Goal: Task Accomplishment & Management: Use online tool/utility

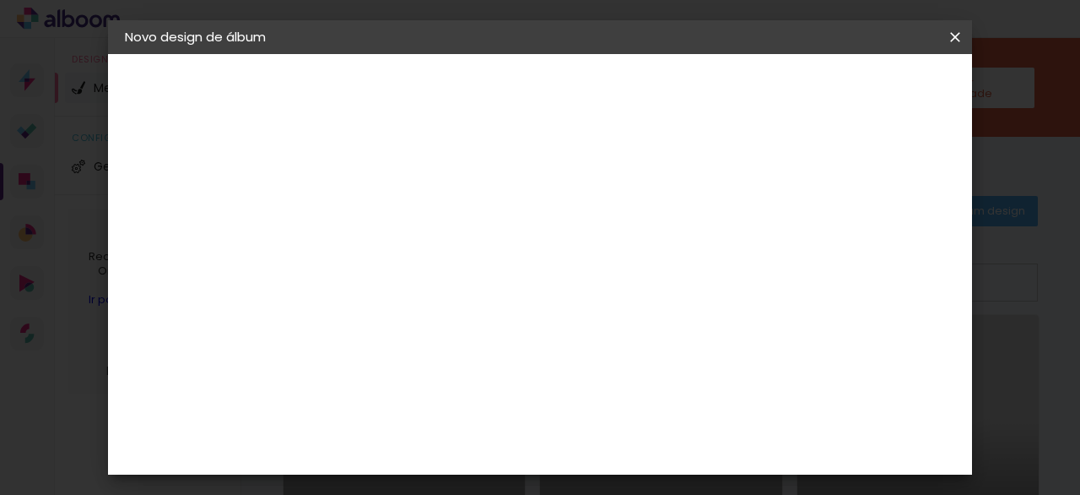
click at [0, 0] on iron-icon at bounding box center [0, 0] width 0 height 0
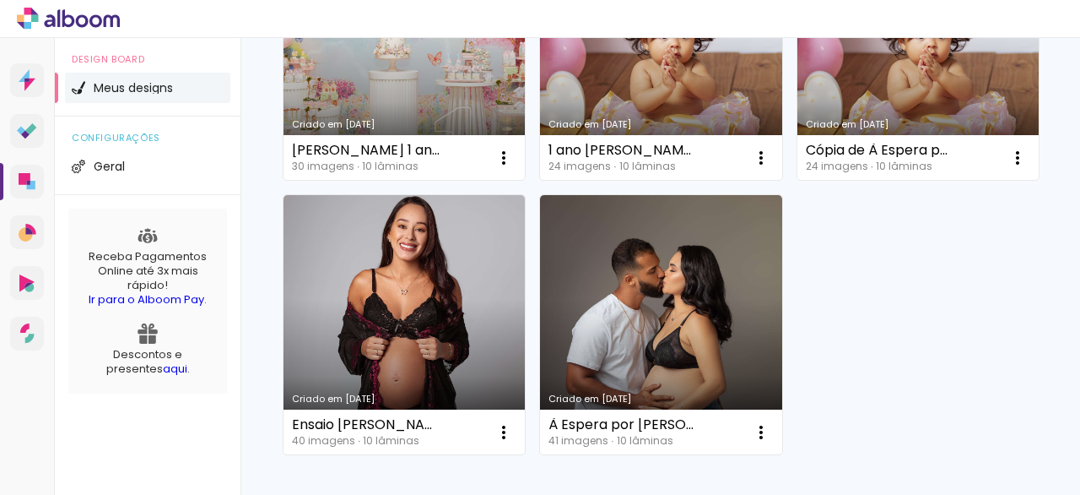
scroll to position [955, 0]
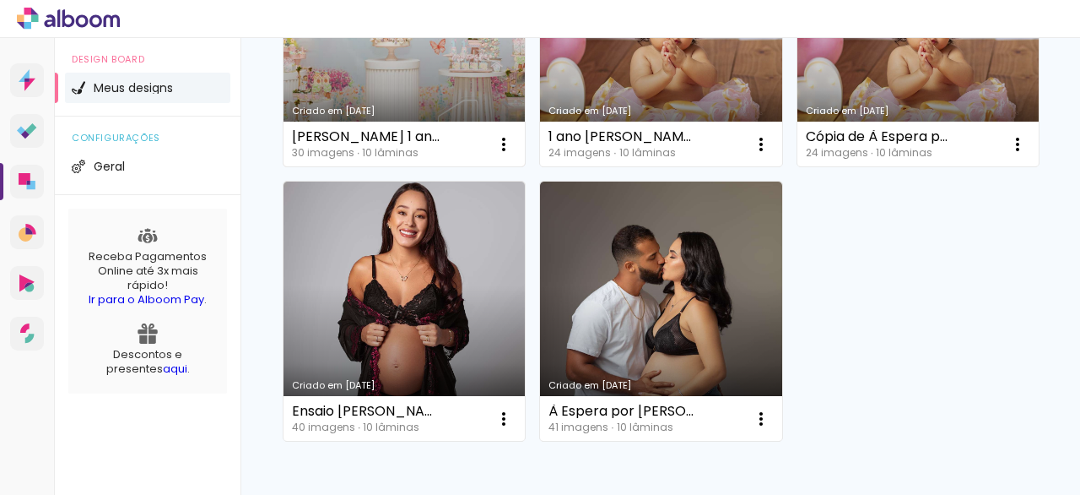
click at [429, 167] on link "Criado em [DATE]" at bounding box center [404, 37] width 241 height 259
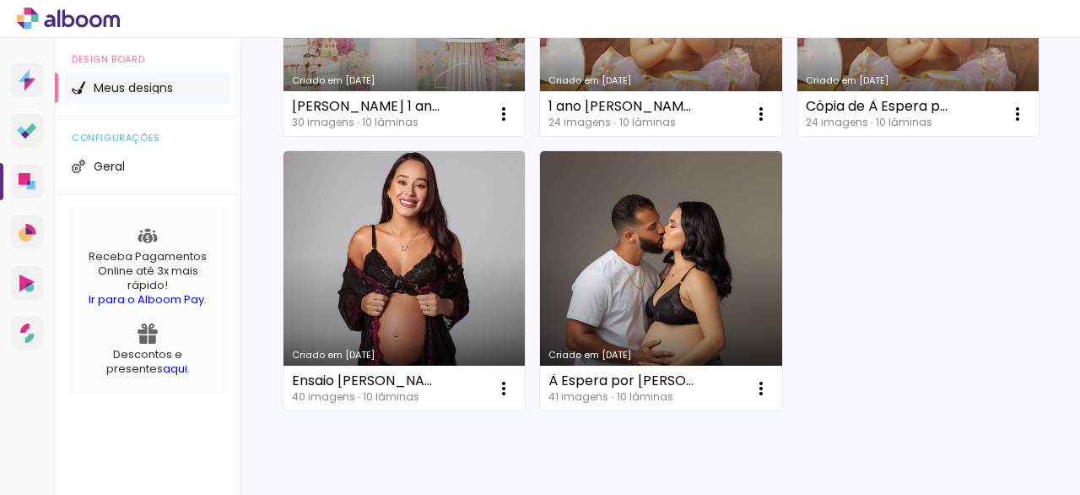
scroll to position [954, 0]
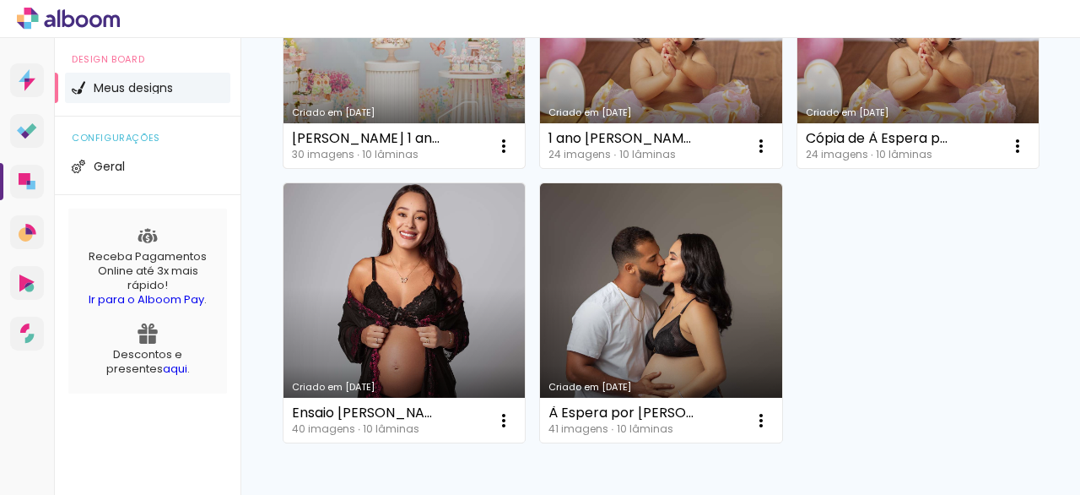
click at [465, 169] on link "Criado em [DATE]" at bounding box center [404, 39] width 241 height 259
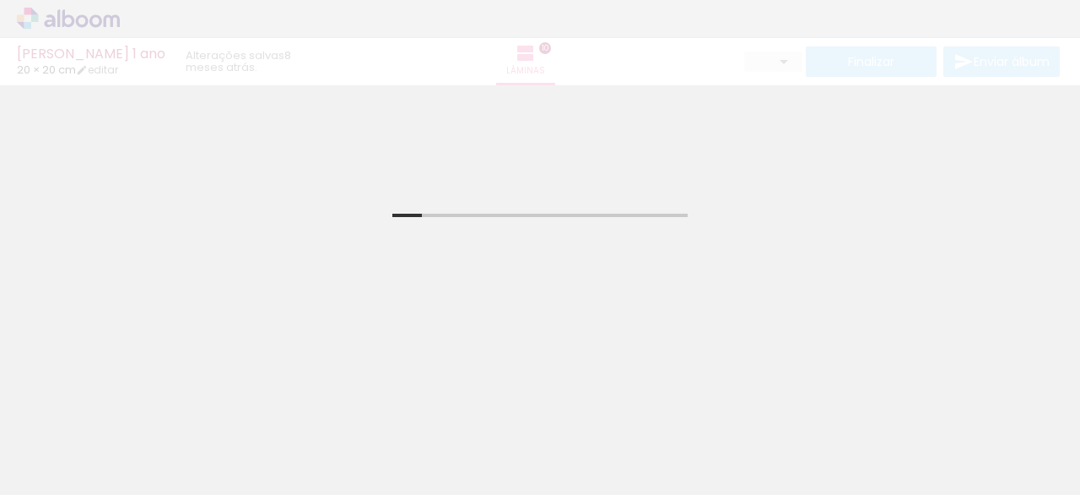
click at [517, 441] on quentale-thumb at bounding box center [547, 437] width 95 height 97
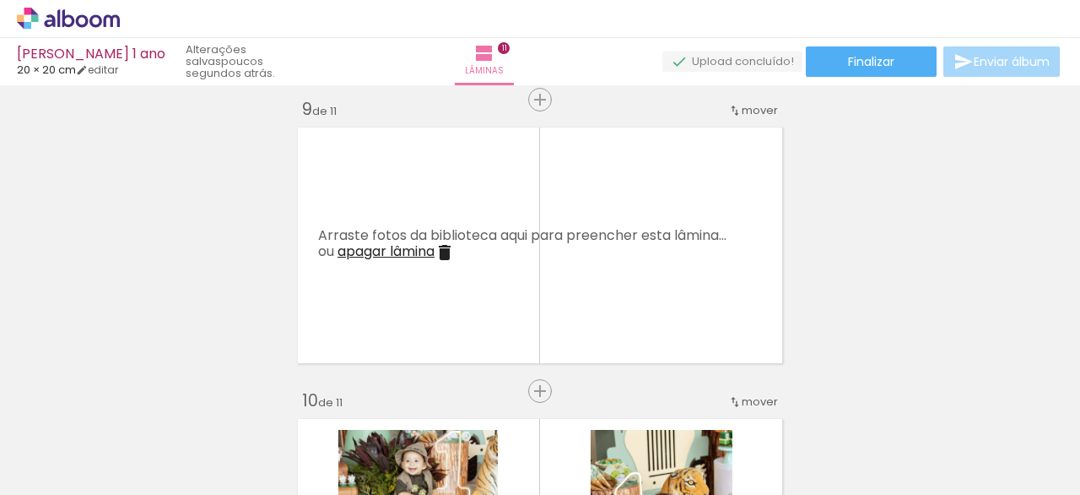
scroll to position [2343, 0]
click at [442, 247] on iron-icon at bounding box center [445, 252] width 20 height 20
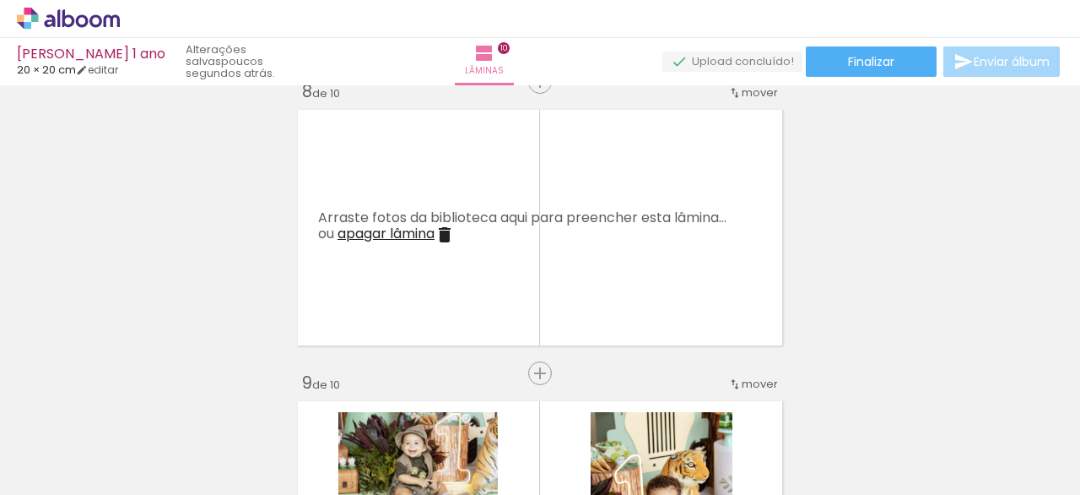
scroll to position [2069, 0]
click at [446, 236] on iron-icon at bounding box center [445, 235] width 20 height 20
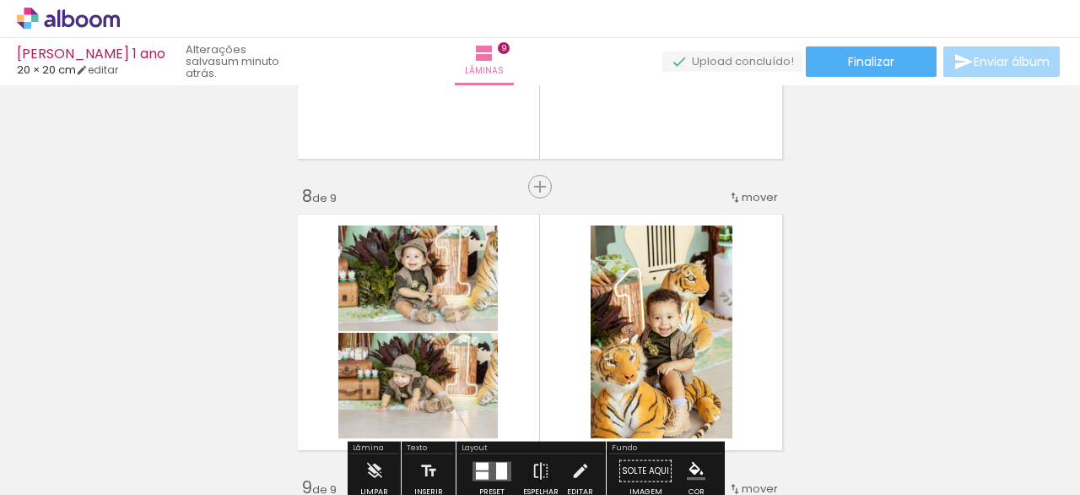
scroll to position [1965, 0]
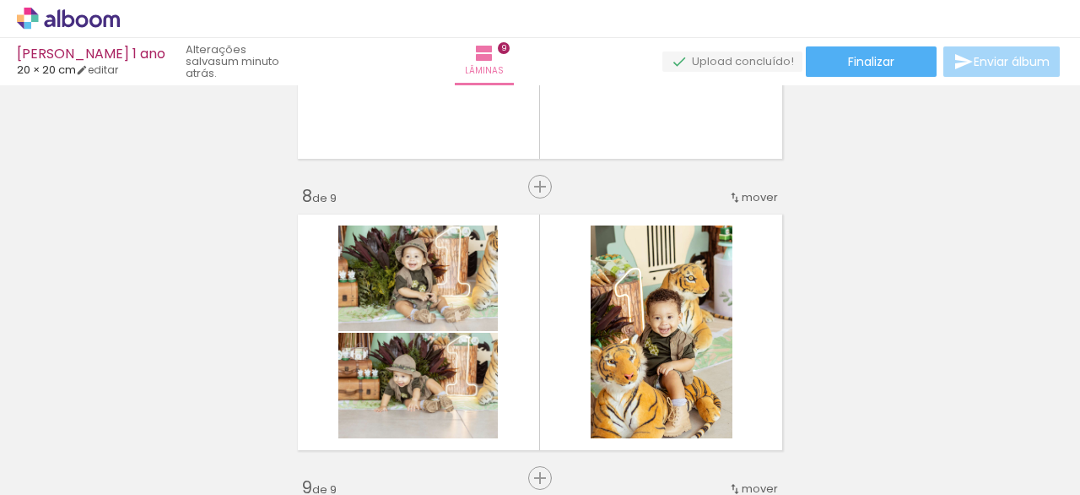
drag, startPoint x: 739, startPoint y: 195, endPoint x: 737, endPoint y: 163, distance: 32.2
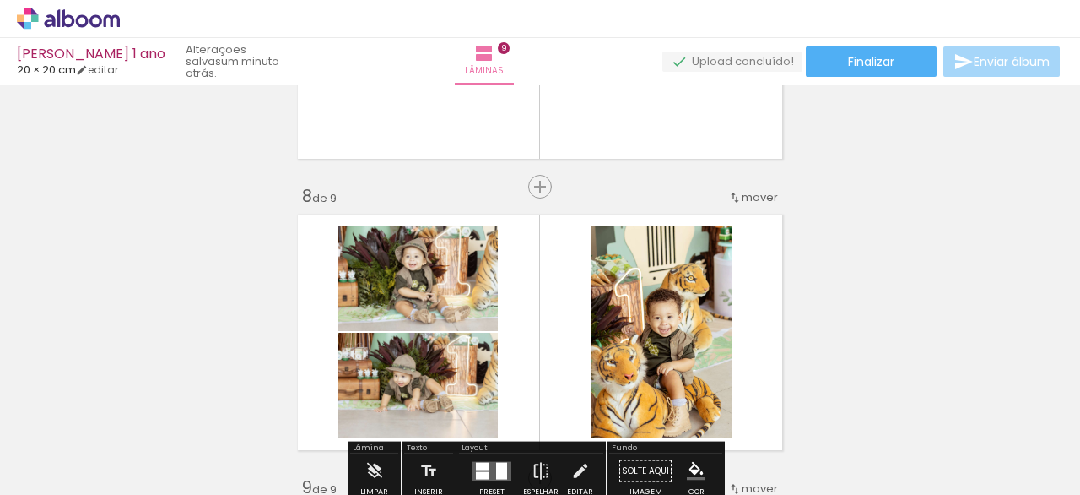
drag, startPoint x: 744, startPoint y: 194, endPoint x: 696, endPoint y: 204, distance: 49.2
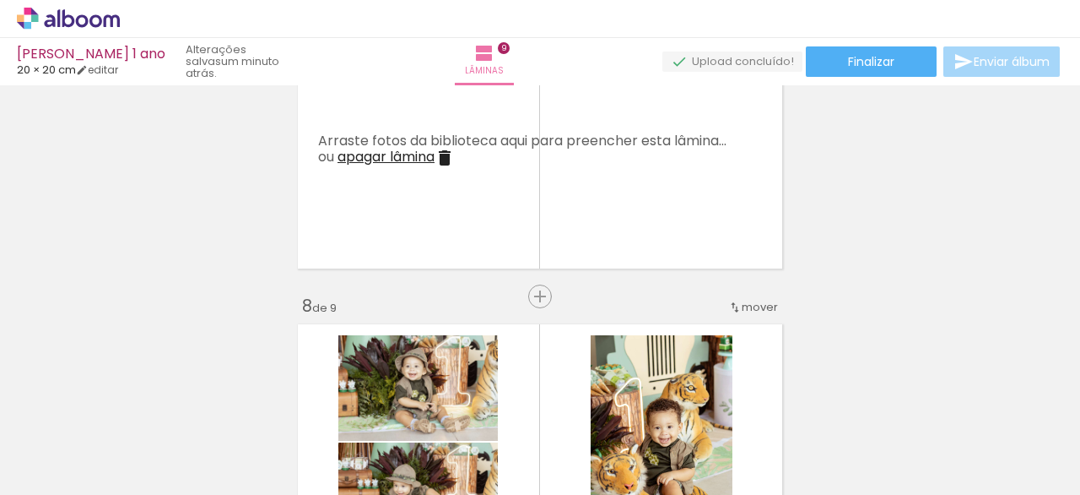
scroll to position [1847, 0]
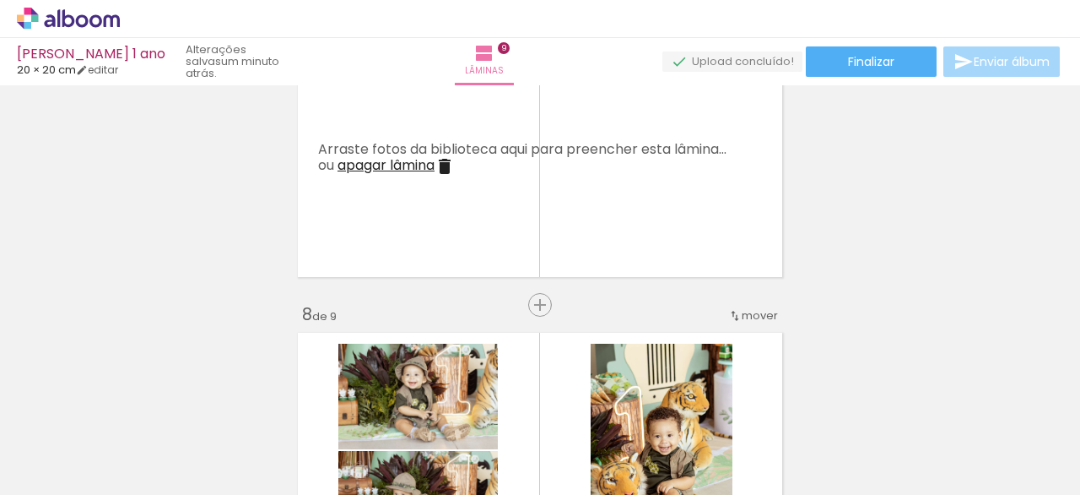
click at [446, 166] on iron-icon at bounding box center [445, 166] width 20 height 20
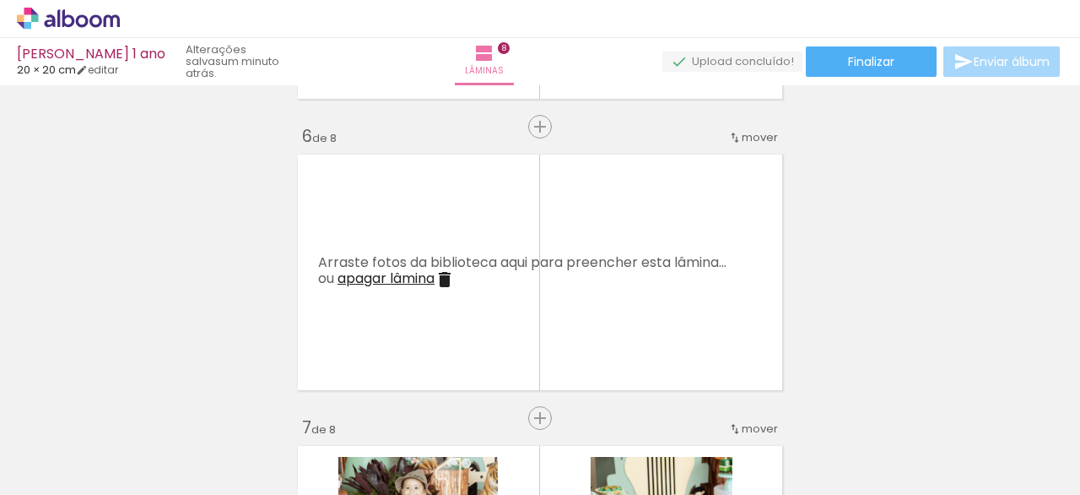
click at [442, 272] on iron-icon at bounding box center [445, 279] width 20 height 20
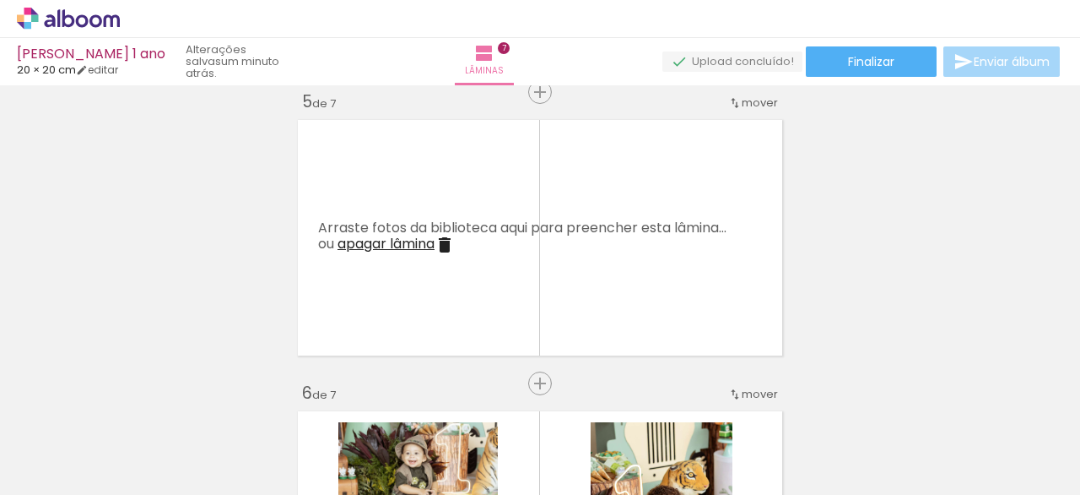
click at [456, 238] on div "Arraste fotos da biblioteca aqui para preencher esta lâmina... ou apagar lâmina" at bounding box center [540, 238] width 444 height 34
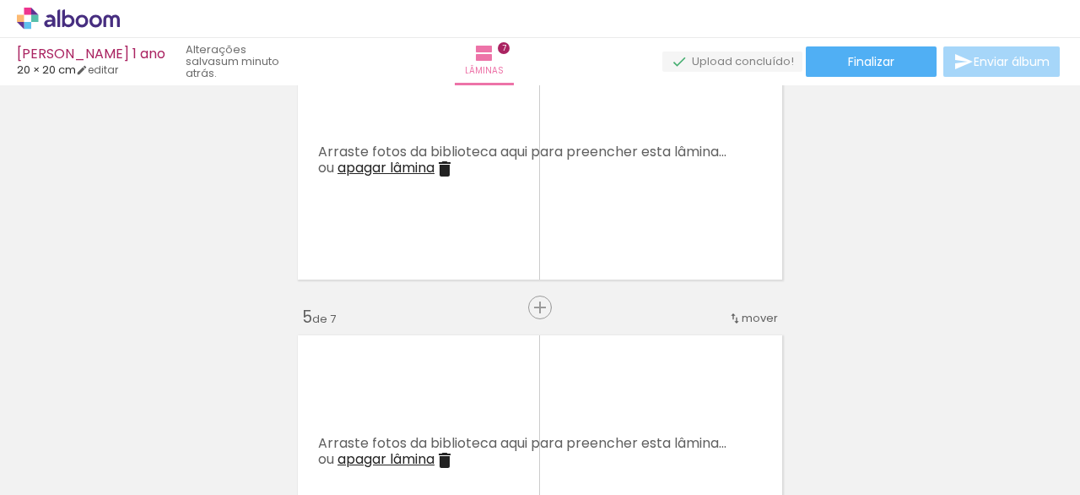
scroll to position [970, 0]
click at [445, 173] on iron-icon at bounding box center [445, 170] width 20 height 20
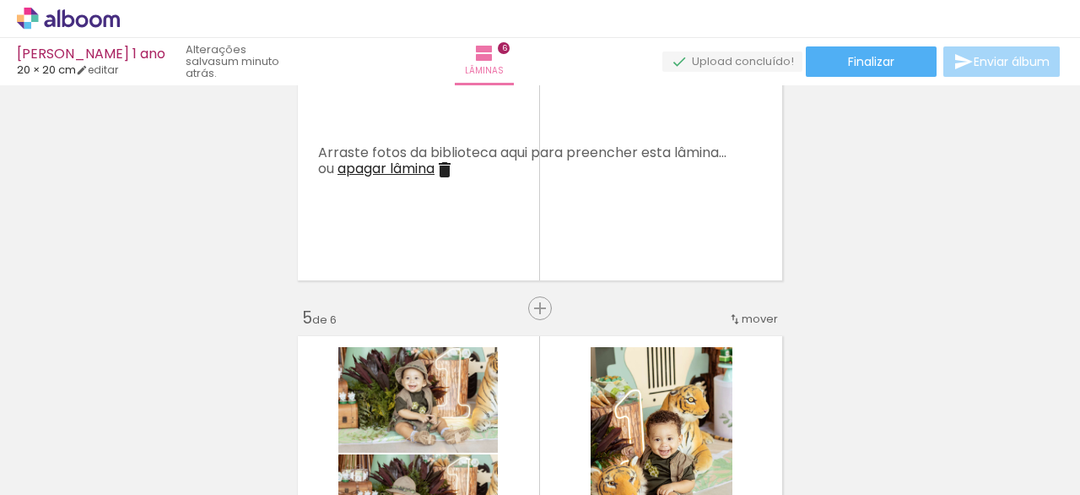
click at [446, 171] on iron-icon at bounding box center [445, 170] width 20 height 20
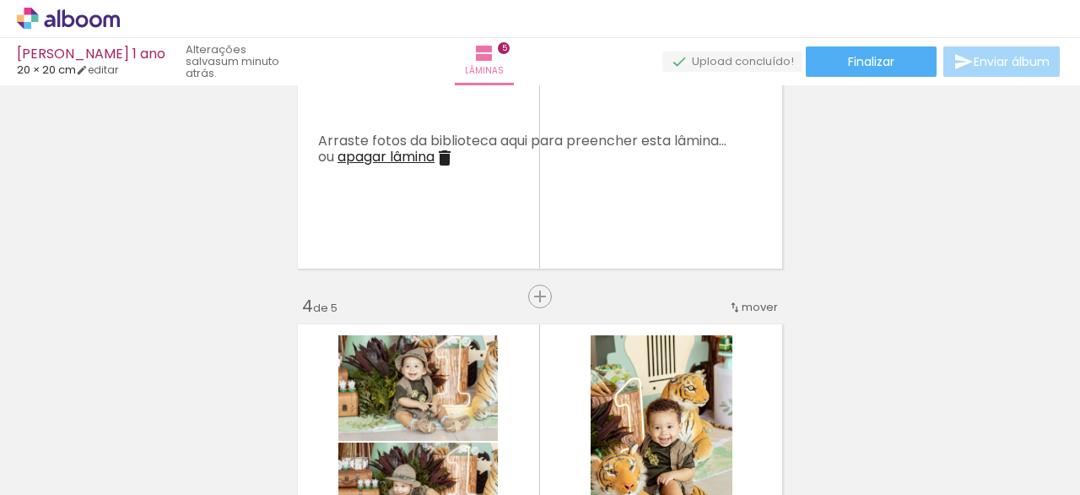
click at [445, 155] on iron-icon at bounding box center [445, 158] width 20 height 20
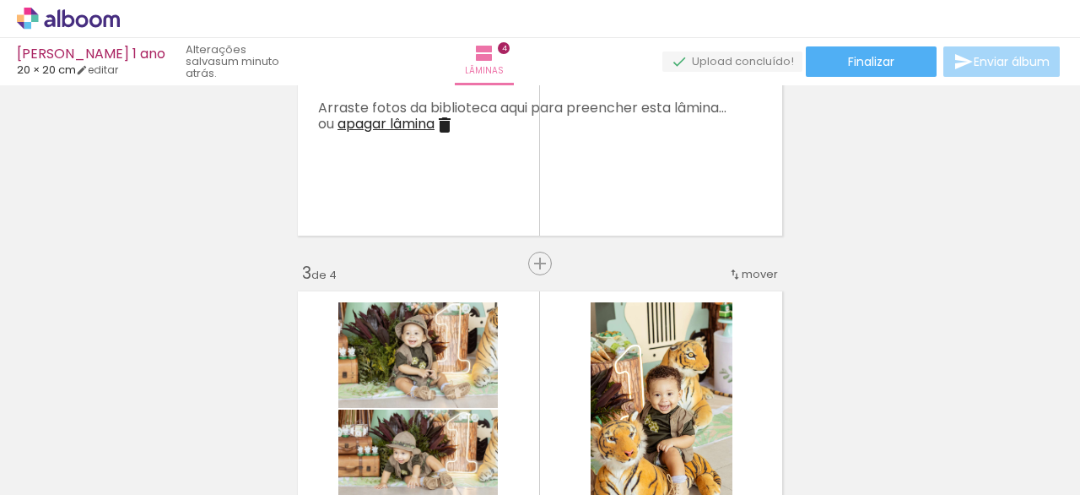
scroll to position [430, 0]
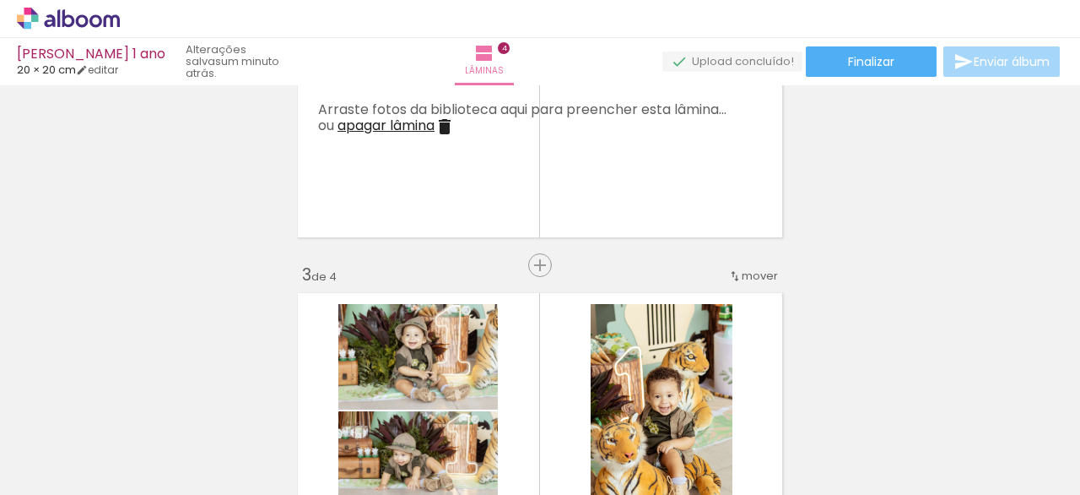
click at [445, 127] on iron-icon at bounding box center [445, 126] width 20 height 20
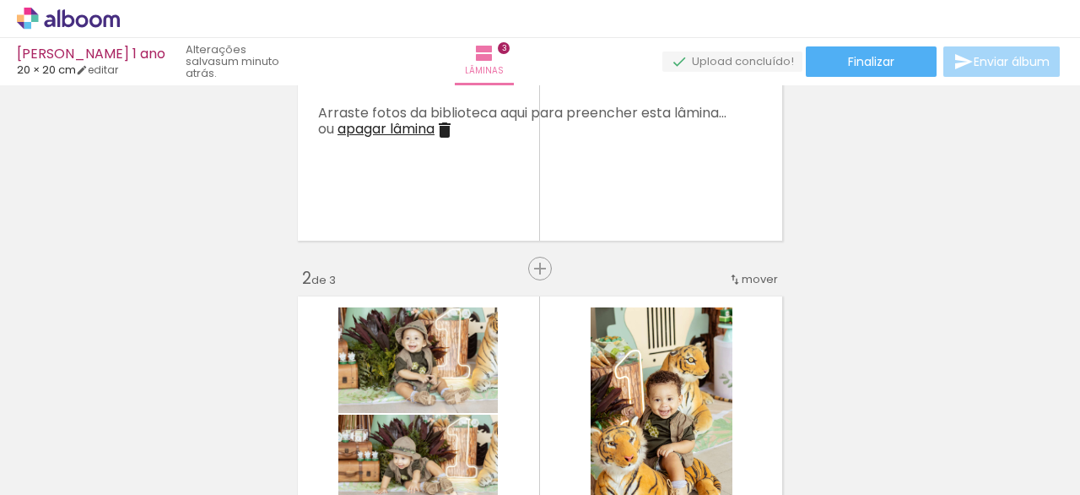
scroll to position [135, 0]
click at [446, 130] on iron-icon at bounding box center [445, 131] width 20 height 20
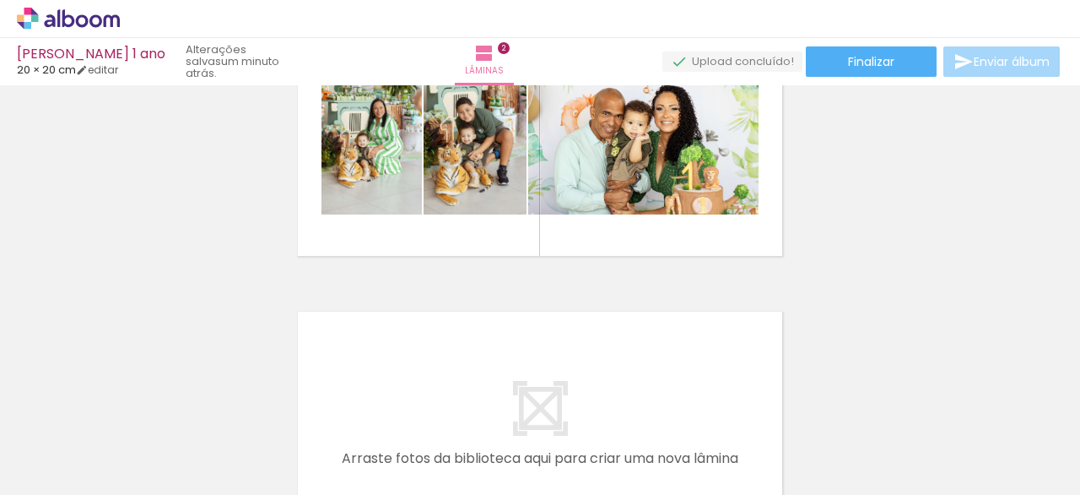
scroll to position [0, 500]
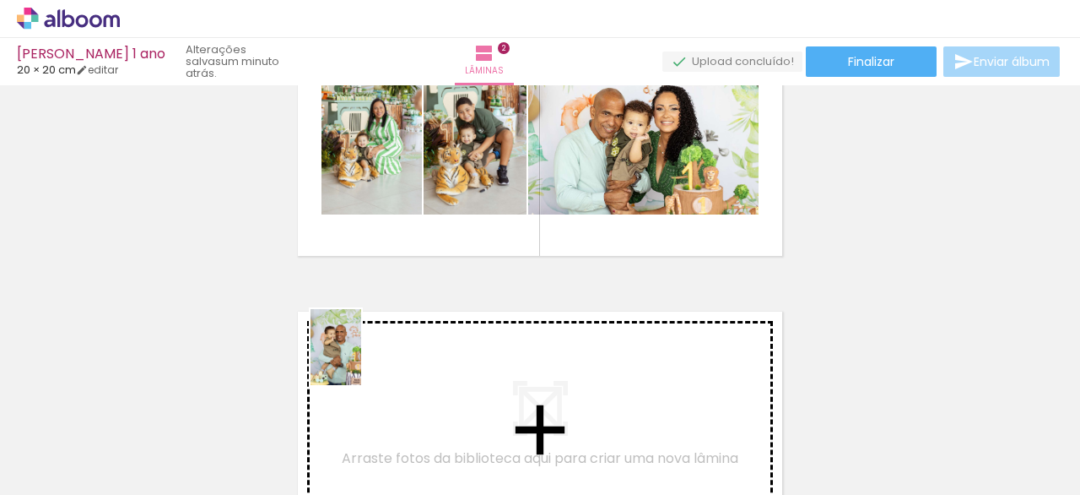
drag, startPoint x: 243, startPoint y: 460, endPoint x: 361, endPoint y: 360, distance: 155.1
click at [361, 360] on quentale-workspace at bounding box center [540, 247] width 1080 height 495
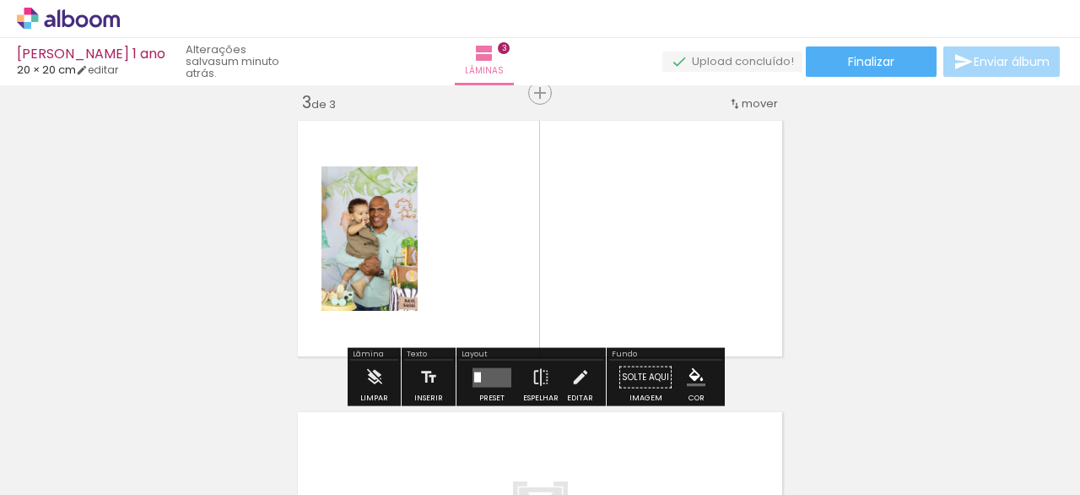
scroll to position [604, 0]
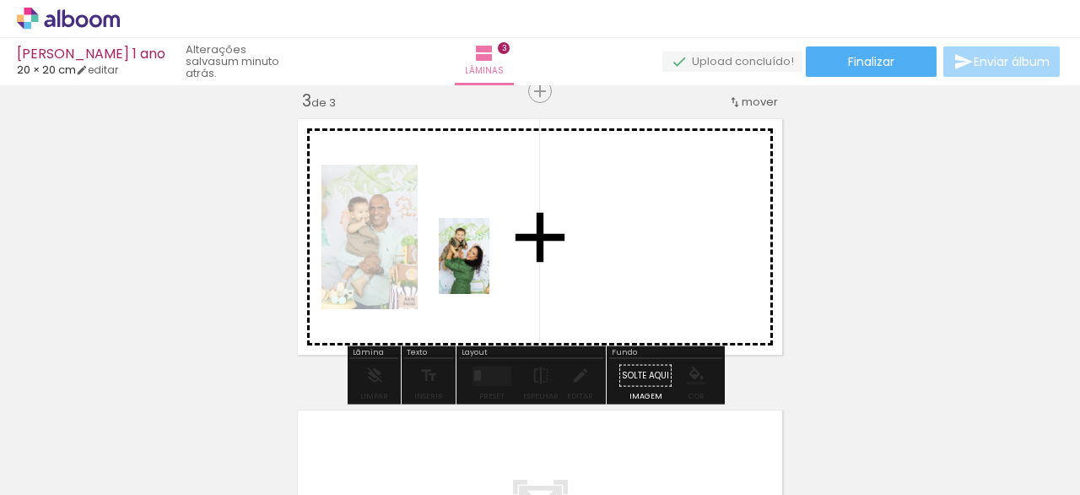
drag, startPoint x: 427, startPoint y: 455, endPoint x: 491, endPoint y: 267, distance: 198.8
click at [491, 267] on quentale-workspace at bounding box center [540, 247] width 1080 height 495
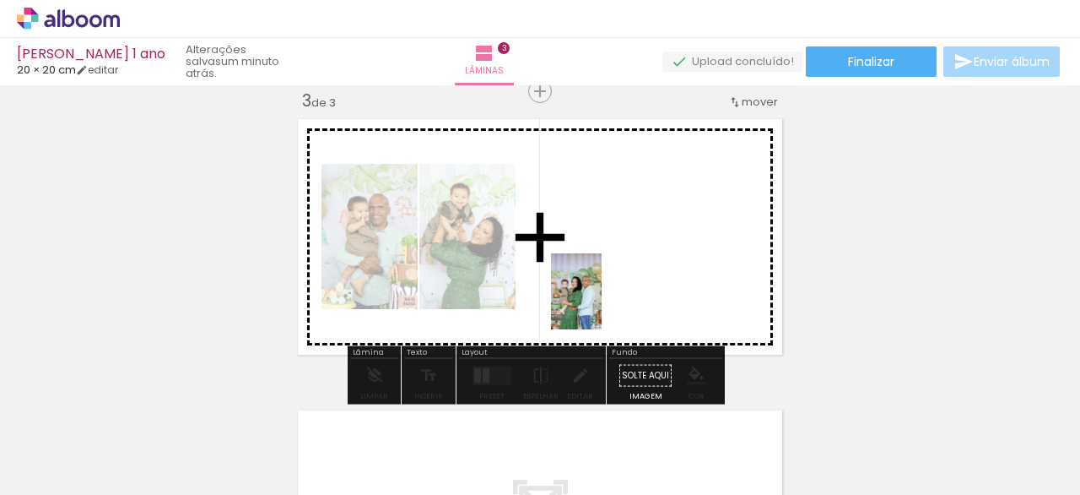
drag, startPoint x: 527, startPoint y: 463, endPoint x: 598, endPoint y: 298, distance: 179.2
click at [608, 298] on quentale-workspace at bounding box center [540, 247] width 1080 height 495
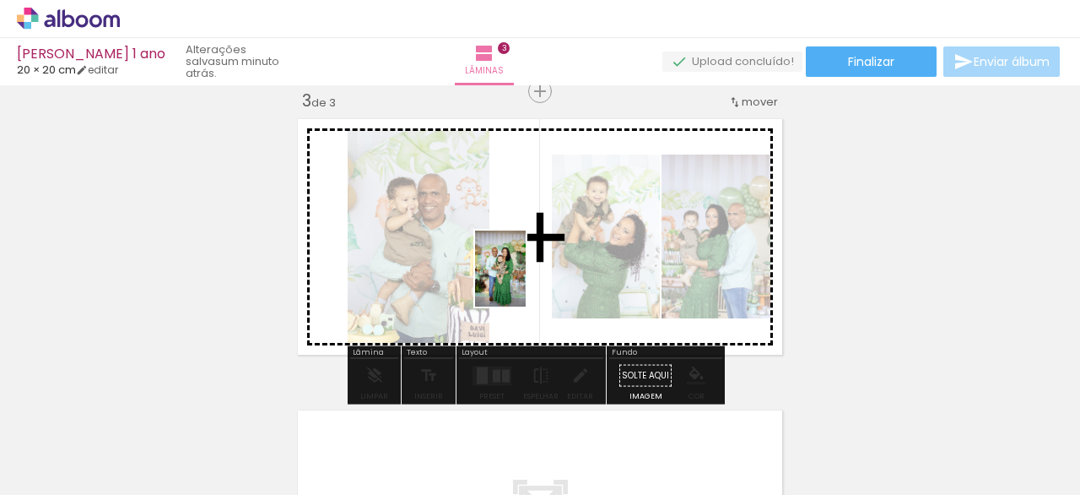
drag, startPoint x: 721, startPoint y: 460, endPoint x: 526, endPoint y: 281, distance: 264.6
click at [526, 281] on quentale-workspace at bounding box center [540, 247] width 1080 height 495
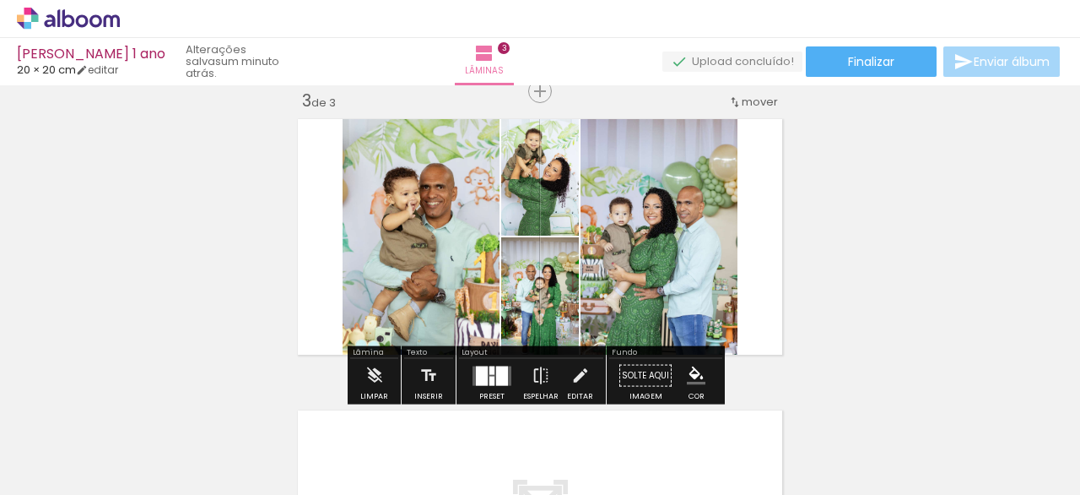
click at [490, 371] on div at bounding box center [492, 369] width 5 height 8
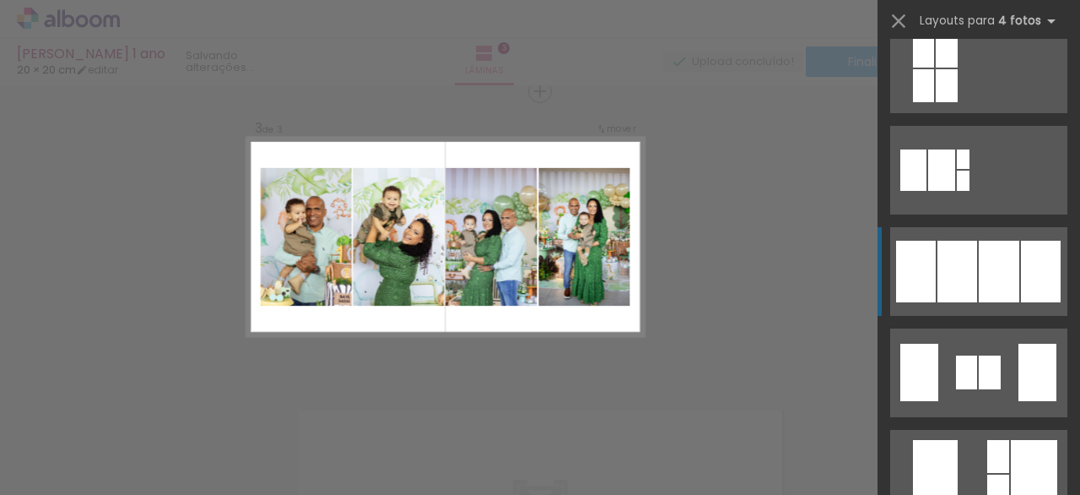
scroll to position [1041, 0]
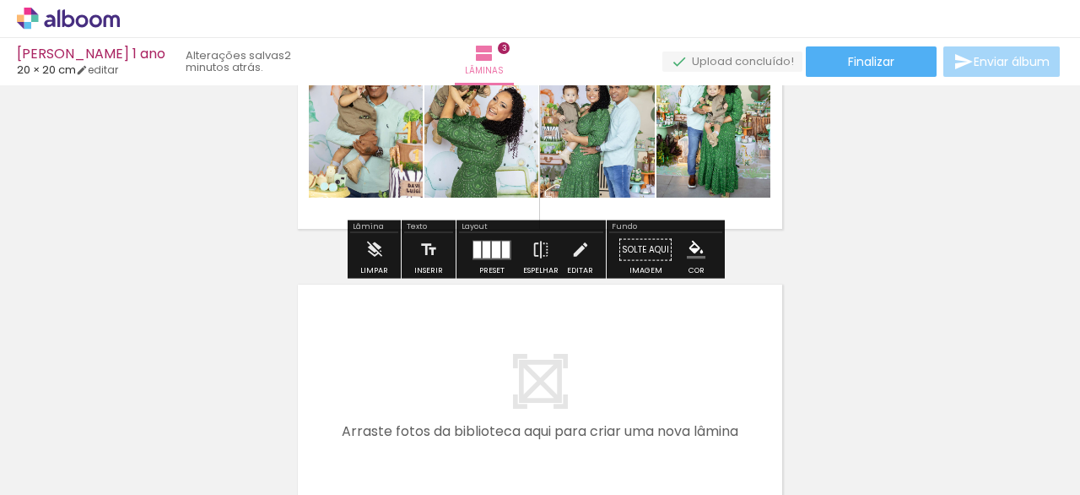
scroll to position [0, 665]
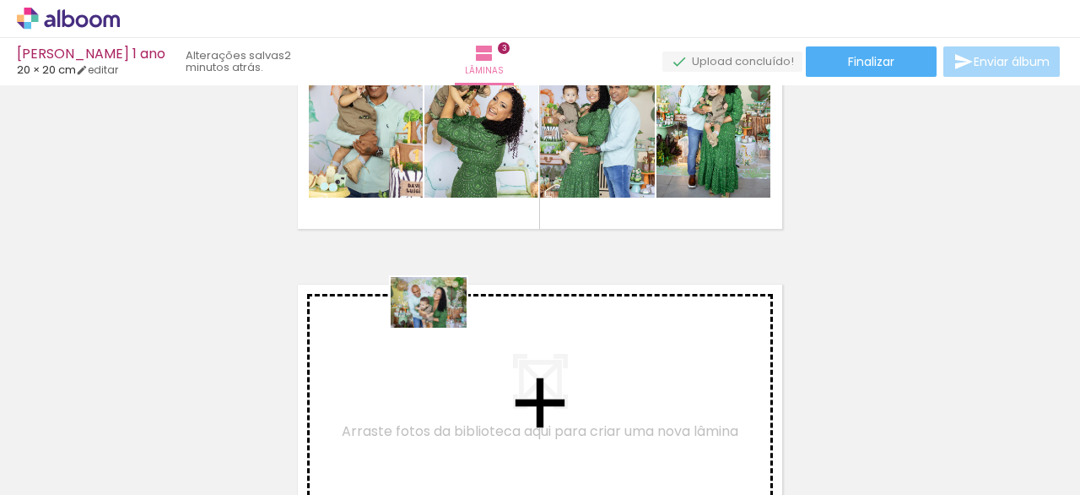
drag, startPoint x: 474, startPoint y: 436, endPoint x: 439, endPoint y: 327, distance: 114.5
click at [439, 327] on quentale-workspace at bounding box center [540, 247] width 1080 height 495
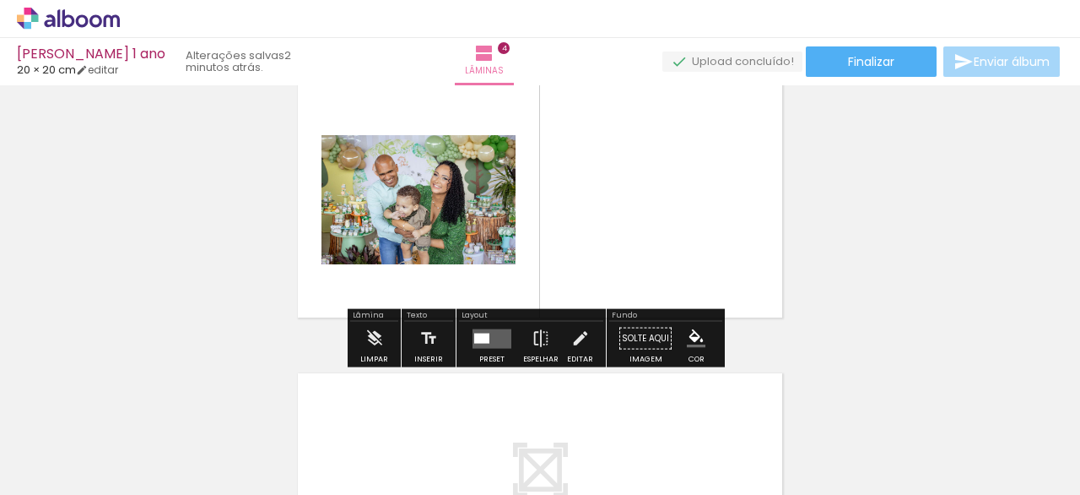
scroll to position [932, 0]
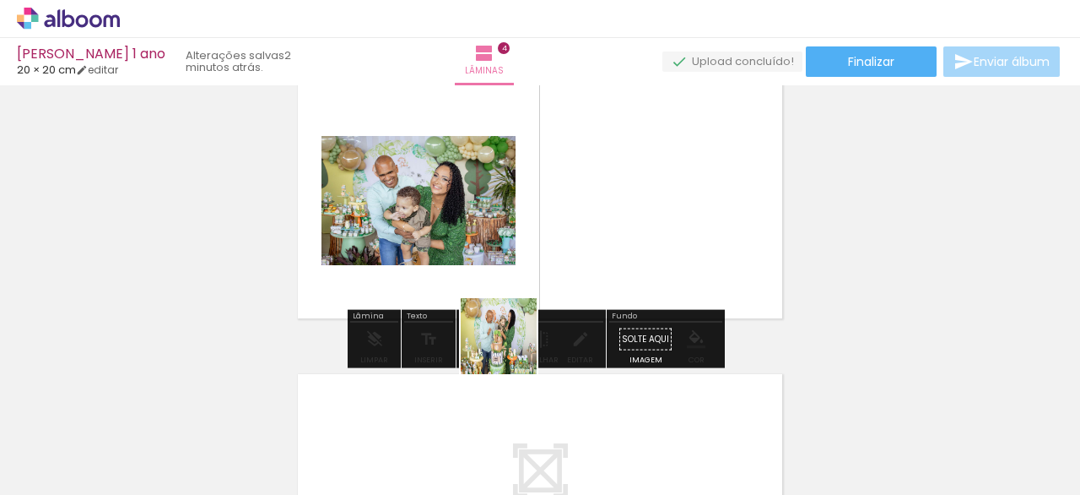
drag, startPoint x: 611, startPoint y: 406, endPoint x: 476, endPoint y: 322, distance: 159.2
click at [479, 322] on quentale-workspace at bounding box center [540, 247] width 1080 height 495
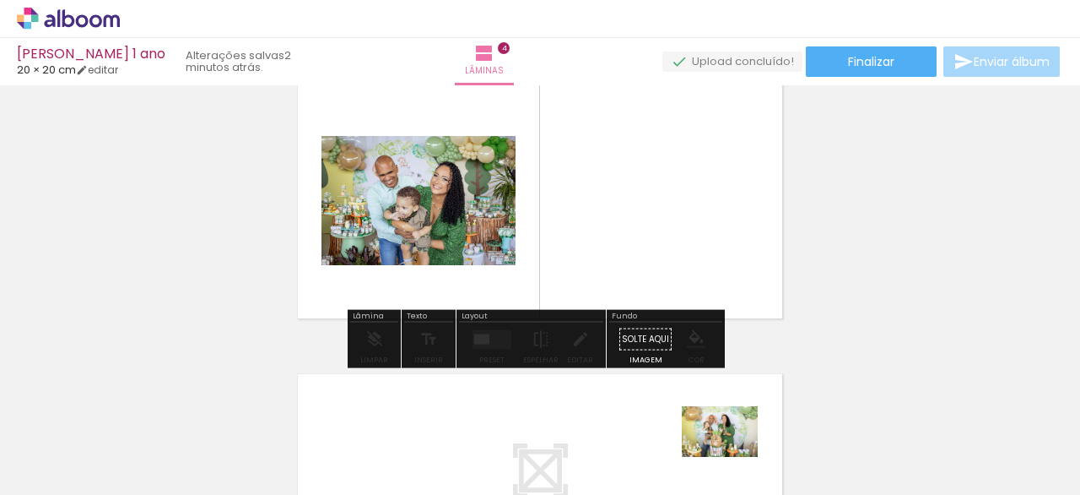
drag, startPoint x: 748, startPoint y: 452, endPoint x: 735, endPoint y: 459, distance: 14.8
click at [735, 459] on div at bounding box center [733, 438] width 84 height 56
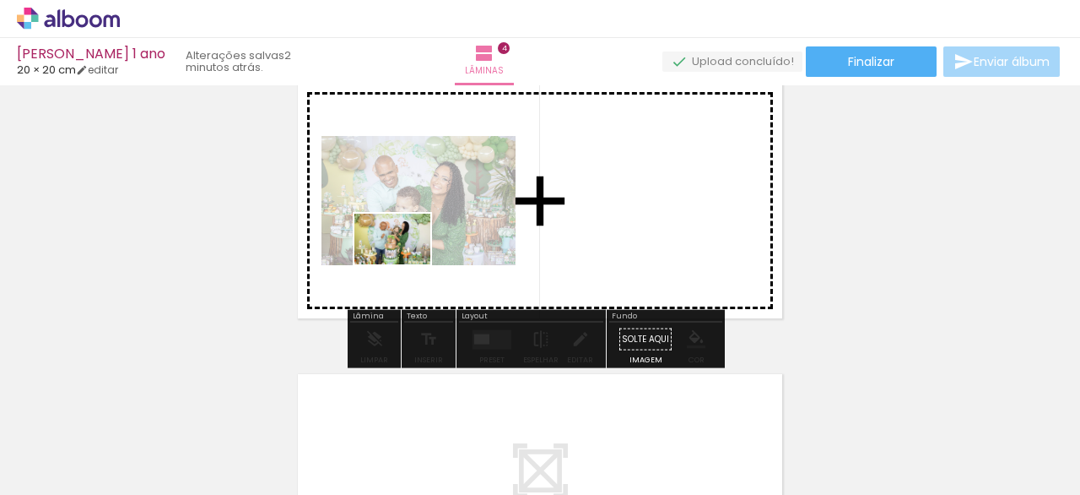
drag, startPoint x: 641, startPoint y: 452, endPoint x: 407, endPoint y: 261, distance: 301.7
click at [407, 262] on quentale-workspace at bounding box center [540, 247] width 1080 height 495
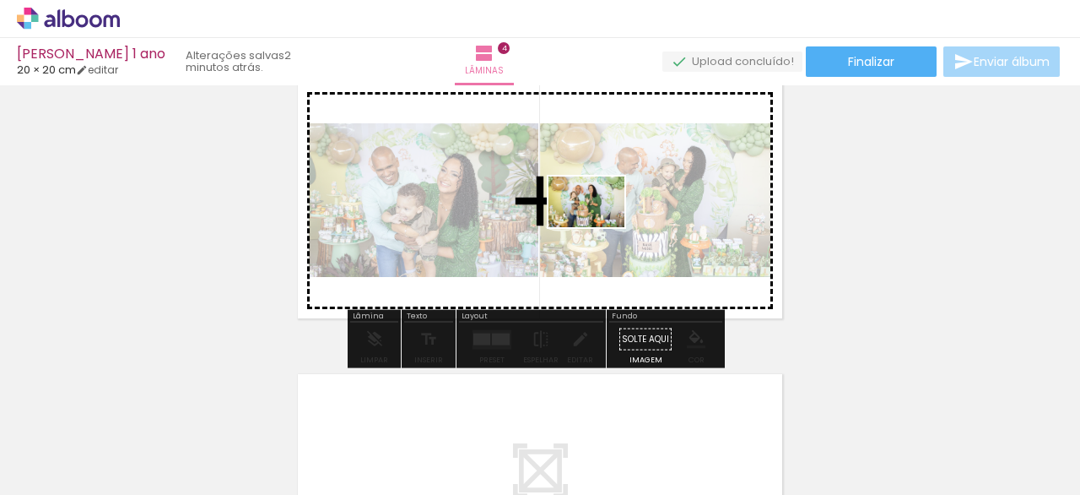
drag, startPoint x: 743, startPoint y: 451, endPoint x: 607, endPoint y: 257, distance: 236.3
click at [585, 214] on quentale-workspace at bounding box center [540, 247] width 1080 height 495
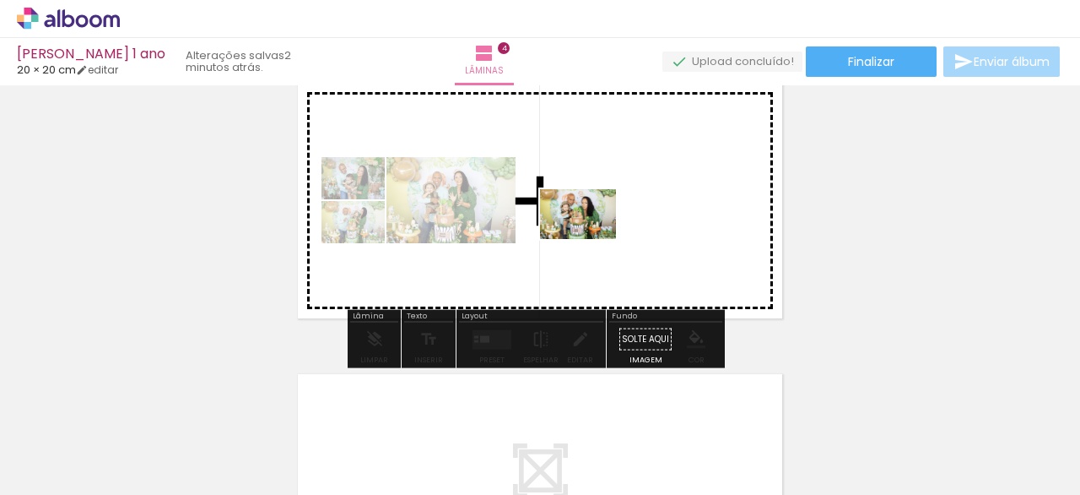
drag, startPoint x: 814, startPoint y: 442, endPoint x: 598, endPoint y: 235, distance: 299.1
click at [594, 235] on quentale-workspace at bounding box center [540, 247] width 1080 height 495
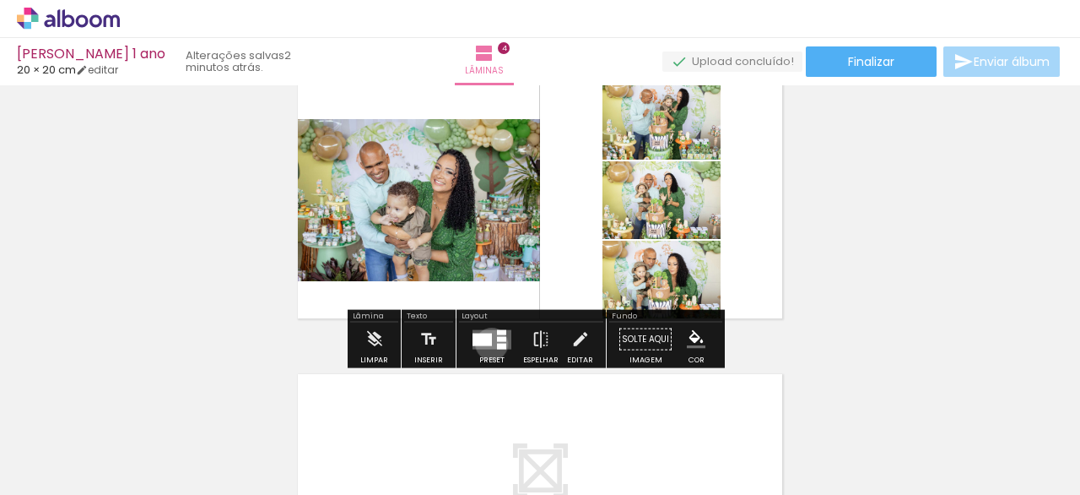
click at [488, 343] on quentale-layouter at bounding box center [492, 338] width 39 height 19
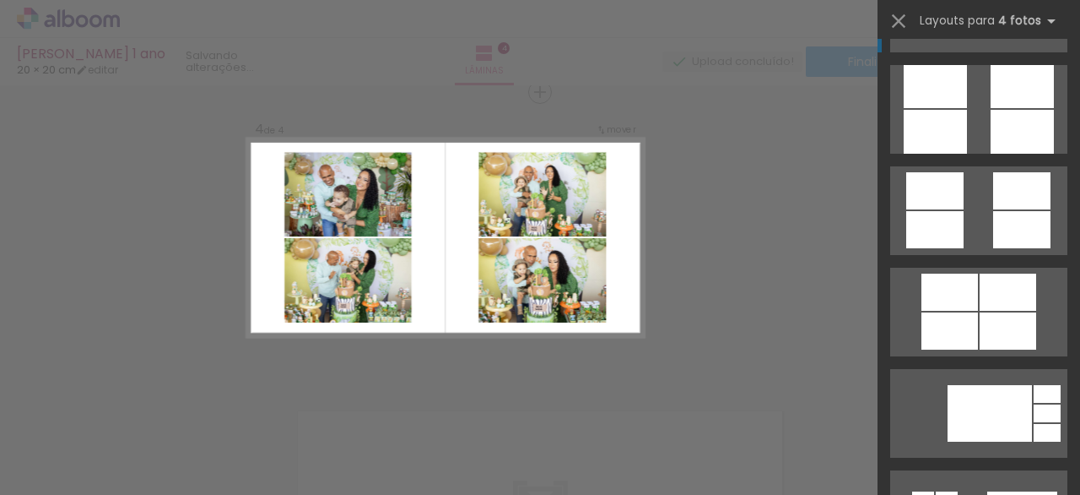
scroll to position [4769, 0]
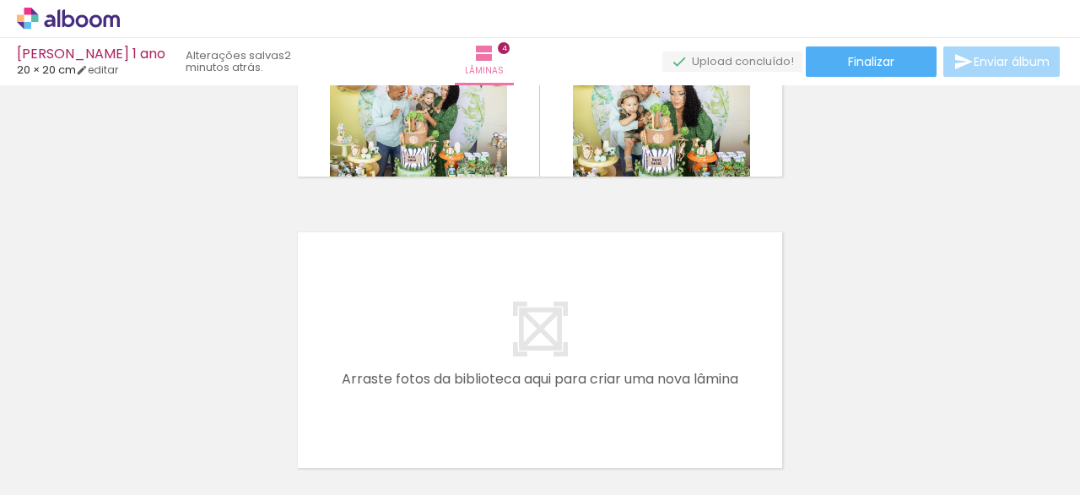
scroll to position [0, 1158]
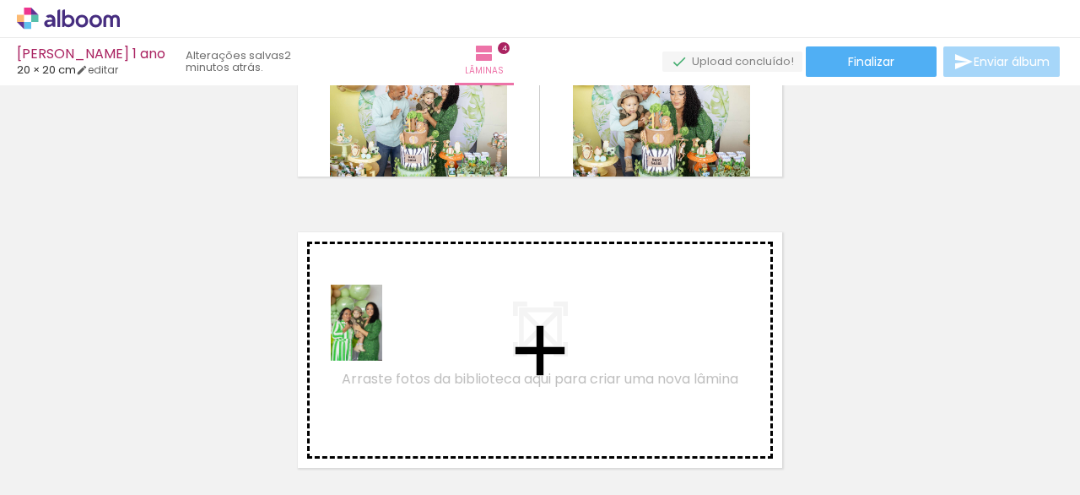
drag, startPoint x: 437, startPoint y: 457, endPoint x: 545, endPoint y: 474, distance: 109.5
click at [378, 326] on quentale-workspace at bounding box center [540, 247] width 1080 height 495
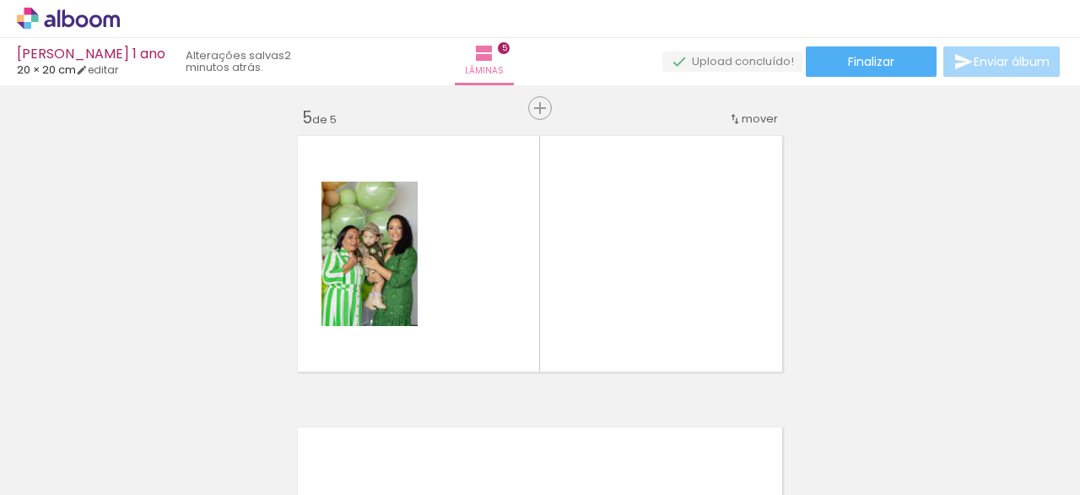
scroll to position [1186, 0]
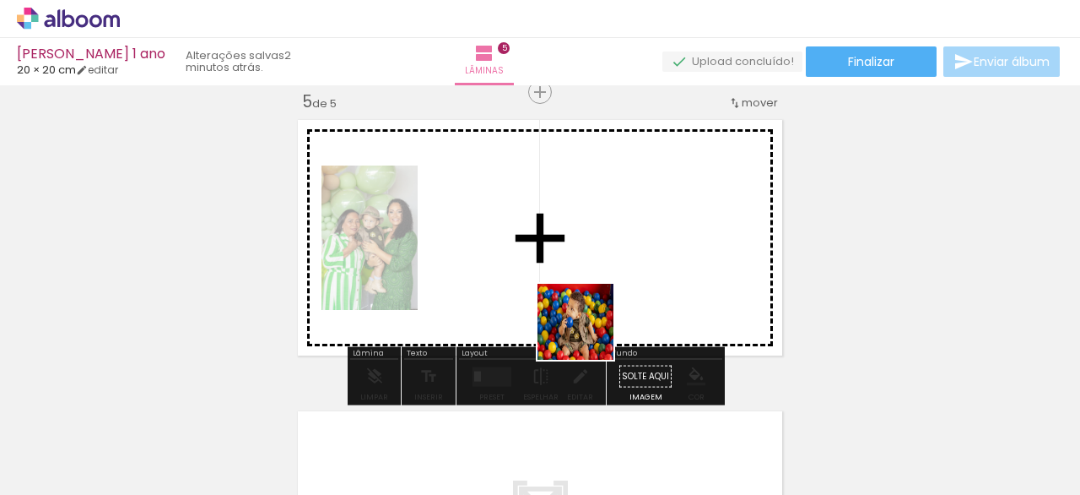
drag, startPoint x: 578, startPoint y: 354, endPoint x: 632, endPoint y: 241, distance: 126.1
click at [632, 241] on quentale-workspace at bounding box center [540, 247] width 1080 height 495
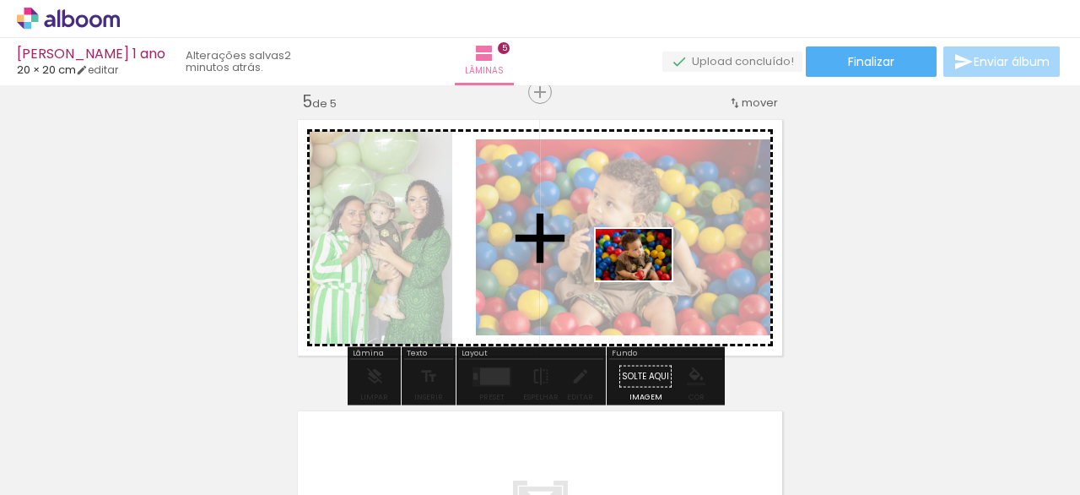
drag, startPoint x: 619, startPoint y: 446, endPoint x: 648, endPoint y: 278, distance: 171.2
click at [648, 278] on quentale-workspace at bounding box center [540, 247] width 1080 height 495
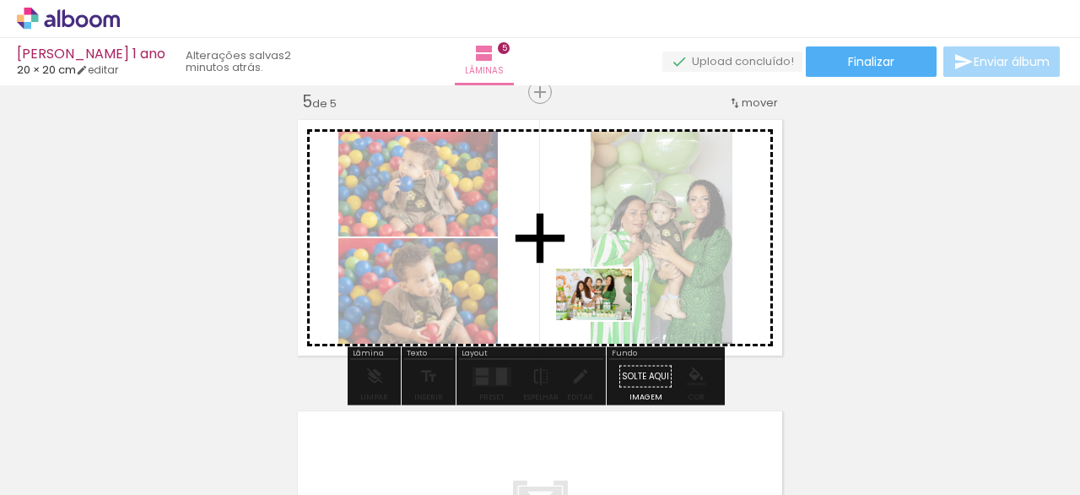
drag, startPoint x: 730, startPoint y: 449, endPoint x: 598, endPoint y: 309, distance: 192.3
click at [609, 314] on quentale-workspace at bounding box center [540, 247] width 1080 height 495
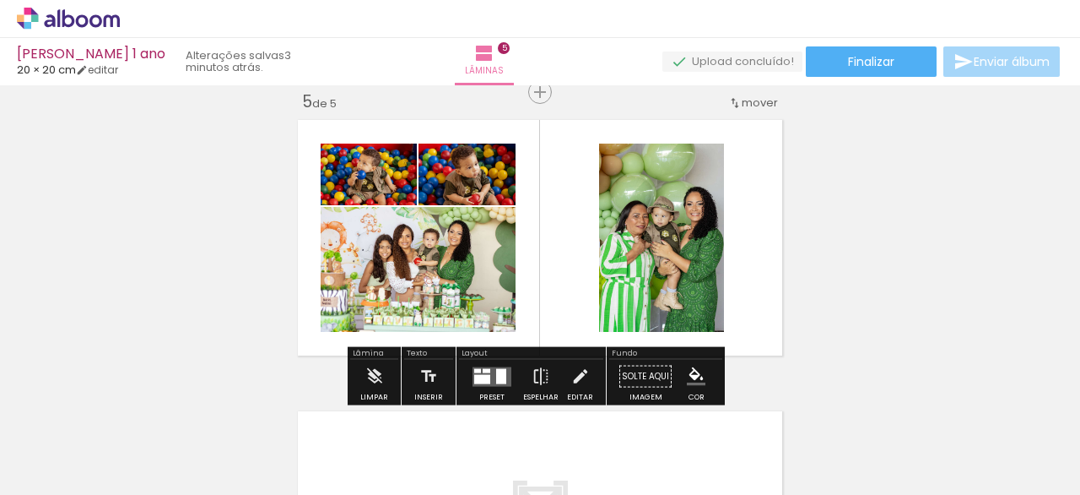
scroll to position [0, 1519]
click at [496, 375] on div at bounding box center [501, 375] width 10 height 15
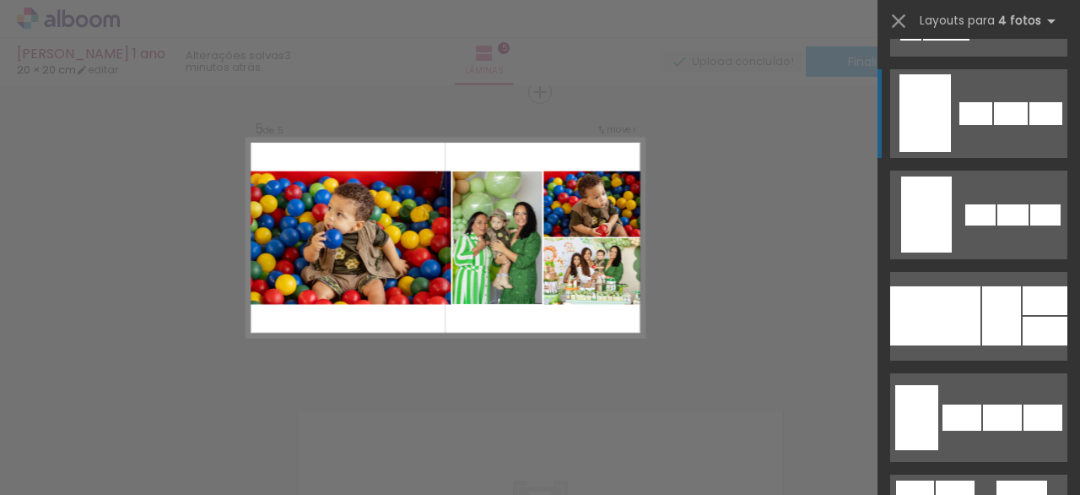
scroll to position [1198, 0]
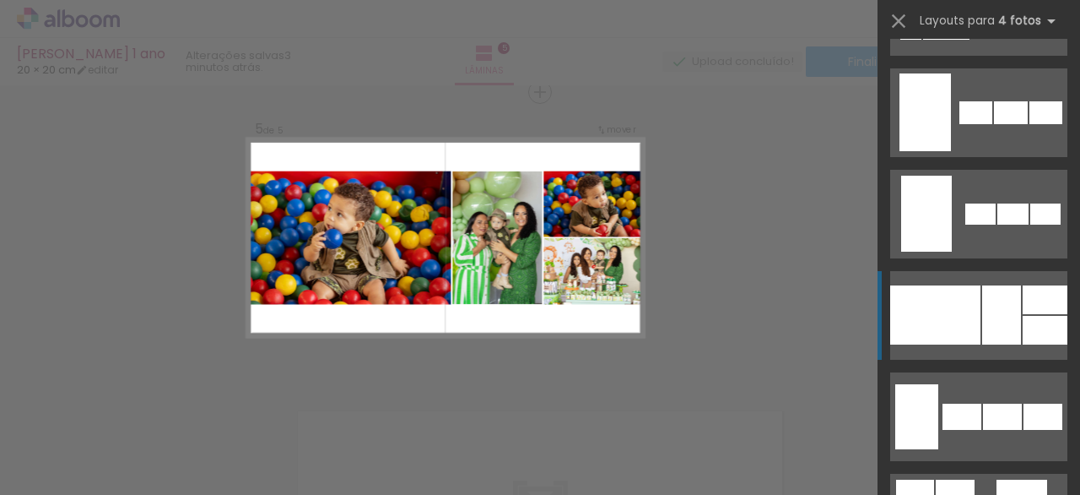
click at [979, 225] on div at bounding box center [981, 213] width 30 height 21
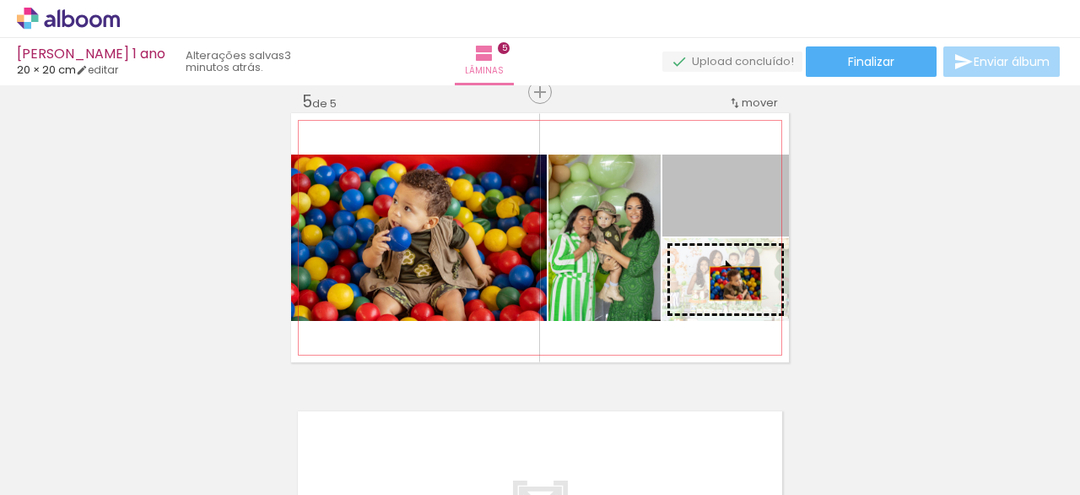
drag, startPoint x: 738, startPoint y: 217, endPoint x: 727, endPoint y: 292, distance: 76.0
click at [0, 0] on slot at bounding box center [0, 0] width 0 height 0
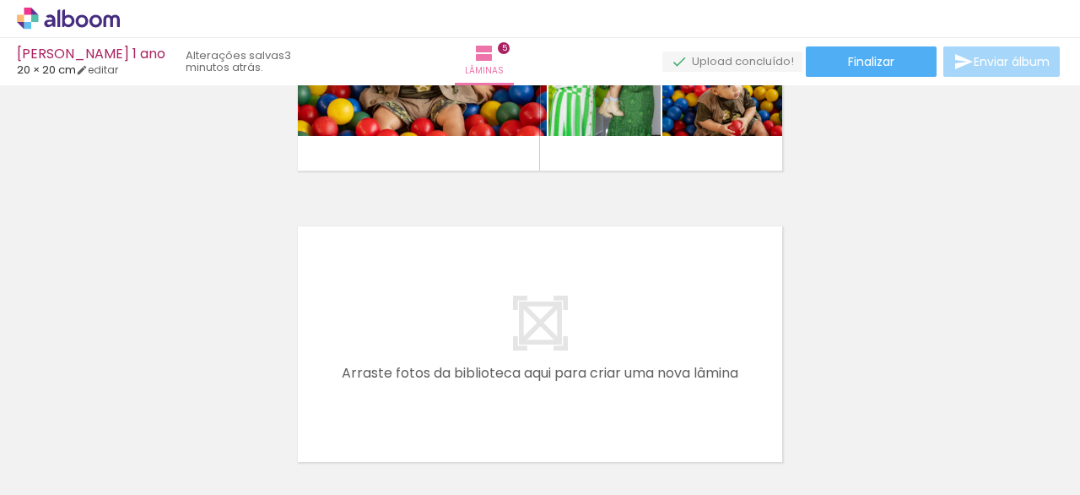
scroll to position [1381, 0]
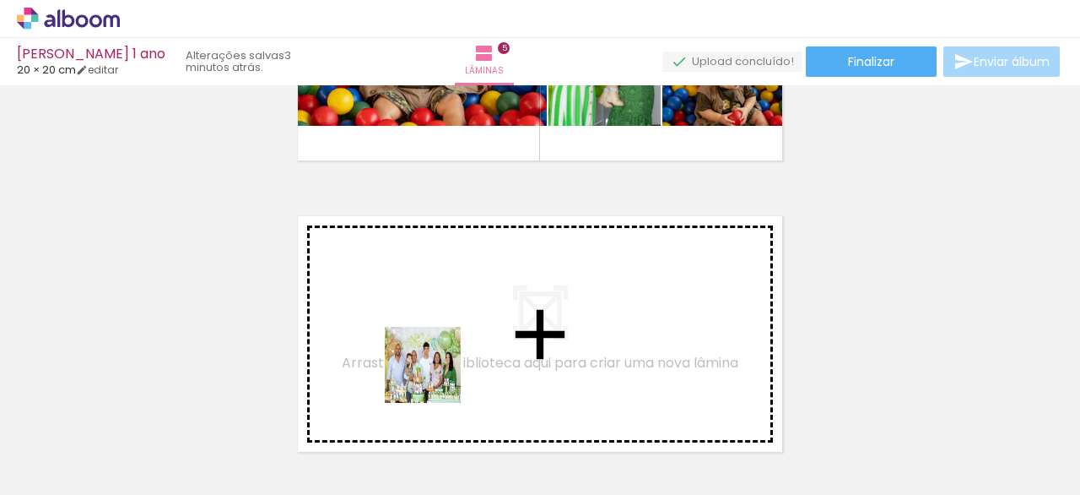
drag, startPoint x: 461, startPoint y: 451, endPoint x: 427, endPoint y: 318, distance: 136.7
click at [427, 318] on quentale-workspace at bounding box center [540, 247] width 1080 height 495
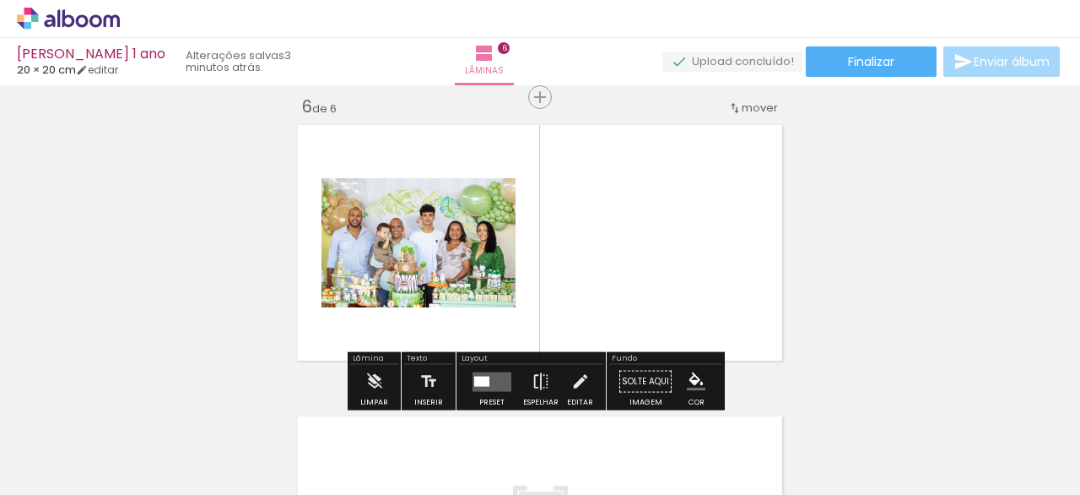
scroll to position [1477, 0]
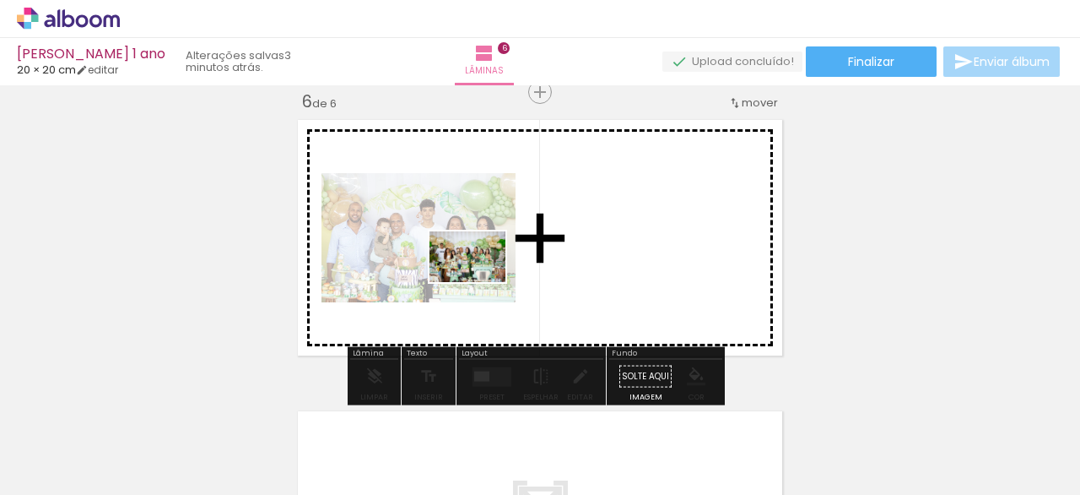
drag, startPoint x: 554, startPoint y: 446, endPoint x: 480, endPoint y: 282, distance: 180.2
click at [480, 282] on quentale-workspace at bounding box center [540, 247] width 1080 height 495
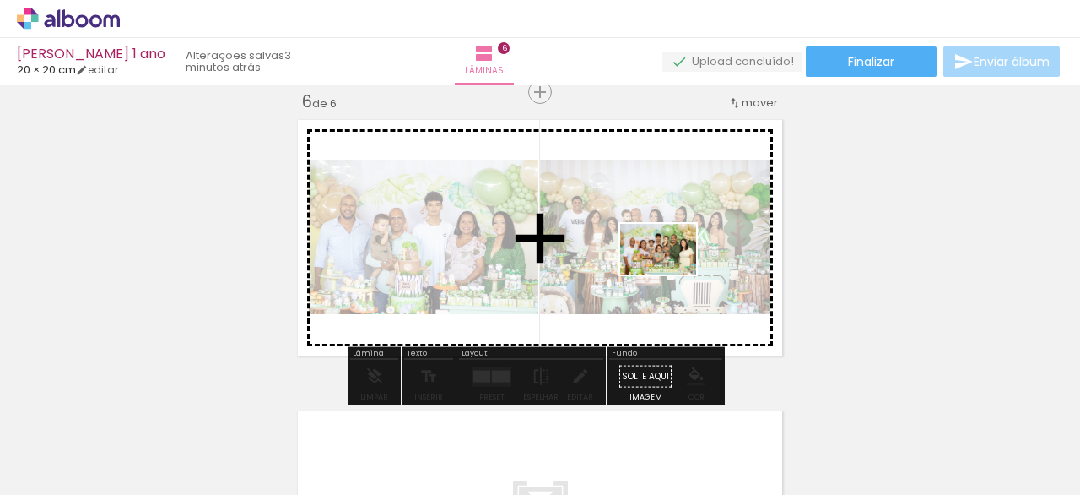
drag, startPoint x: 729, startPoint y: 441, endPoint x: 668, endPoint y: 267, distance: 185.0
click at [668, 262] on quentale-workspace at bounding box center [540, 247] width 1080 height 495
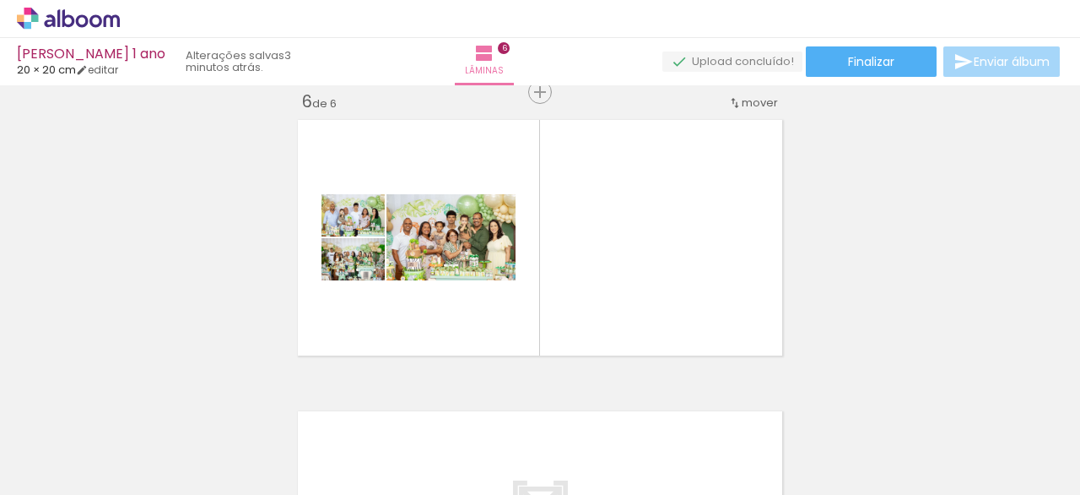
scroll to position [0, 1831]
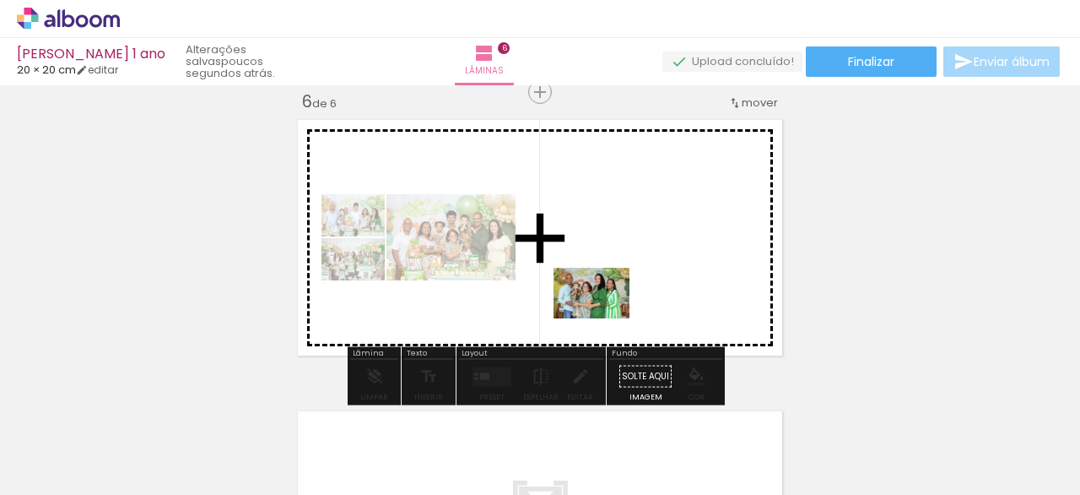
drag, startPoint x: 590, startPoint y: 453, endPoint x: 609, endPoint y: 311, distance: 143.0
click at [609, 311] on quentale-workspace at bounding box center [540, 247] width 1080 height 495
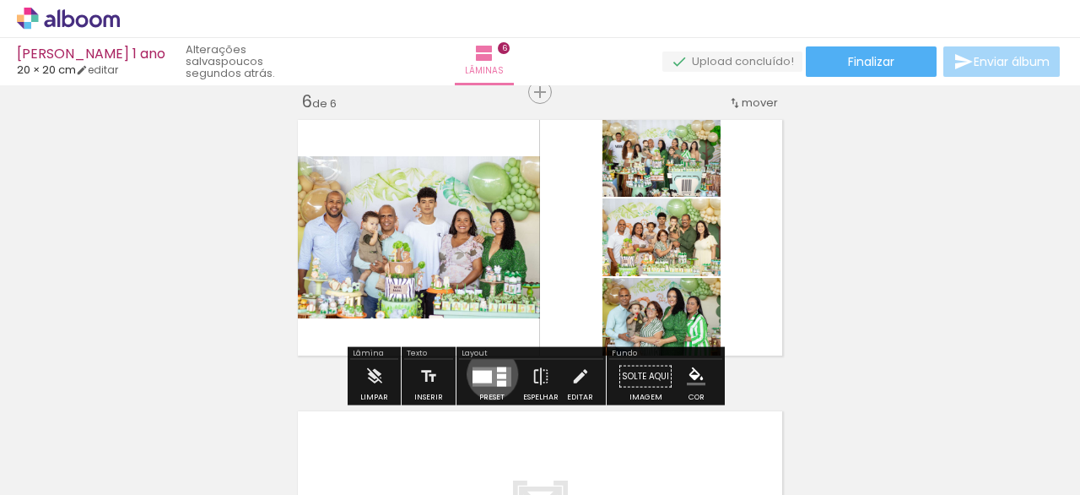
click at [489, 371] on quentale-layouter at bounding box center [492, 375] width 39 height 19
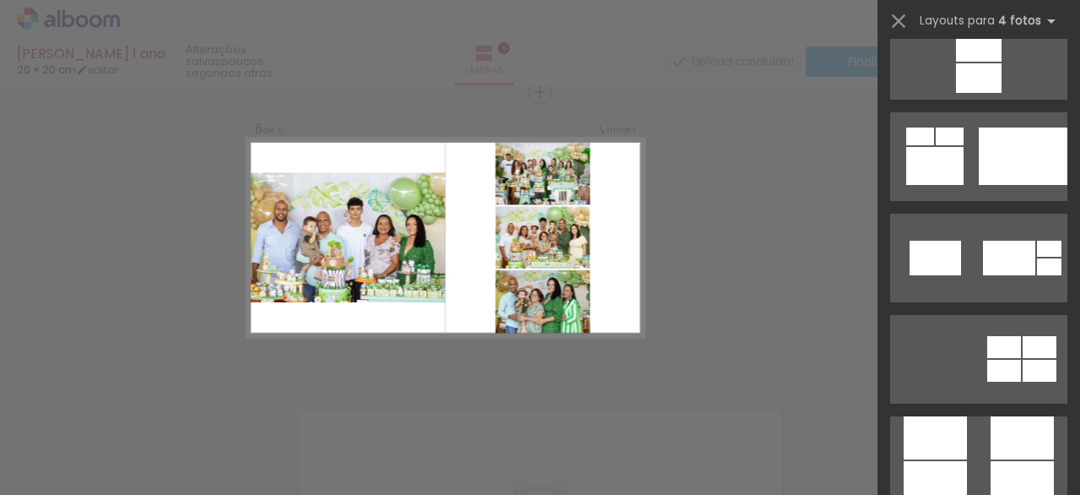
scroll to position [4642, 0]
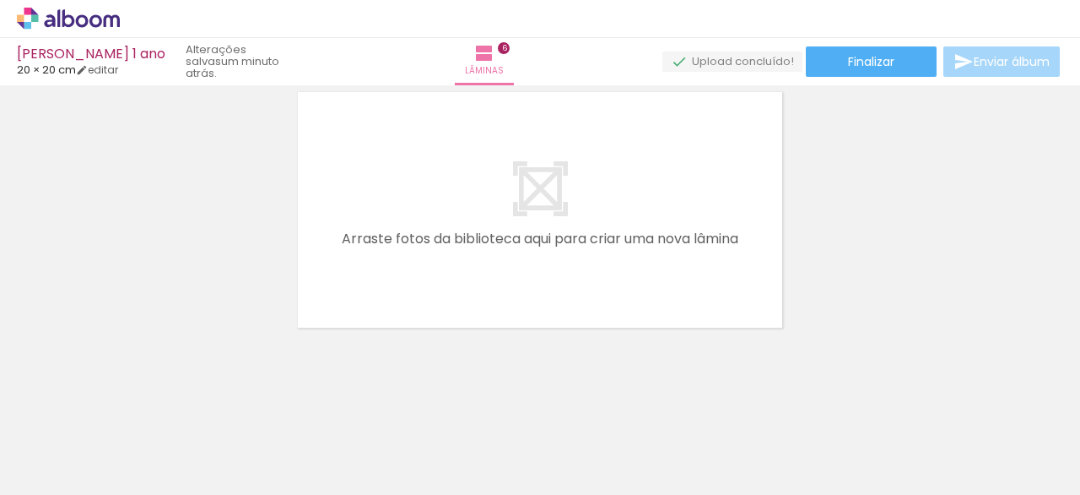
scroll to position [0, 1969]
click at [387, 438] on div at bounding box center [374, 438] width 56 height 84
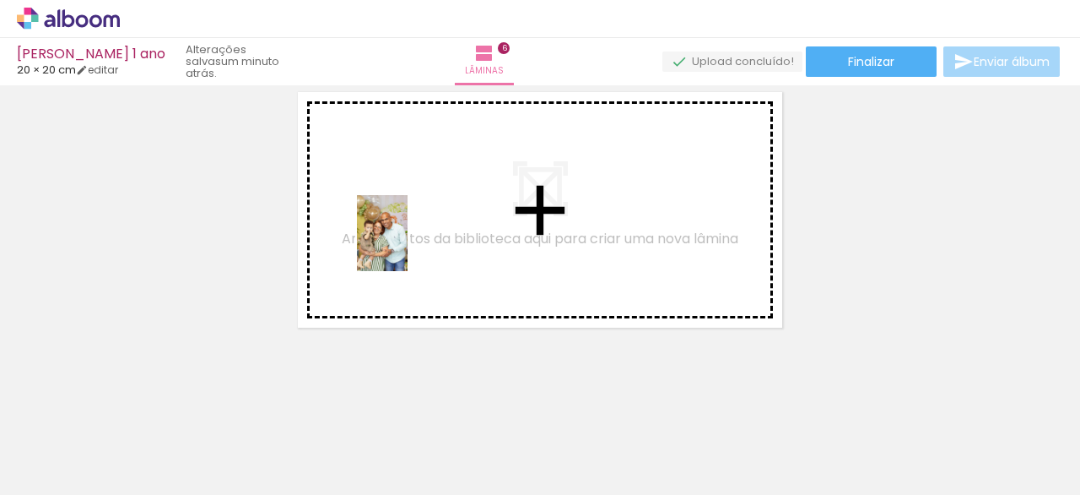
drag, startPoint x: 393, startPoint y: 433, endPoint x: 459, endPoint y: 356, distance: 101.2
click at [408, 225] on quentale-workspace at bounding box center [540, 247] width 1080 height 495
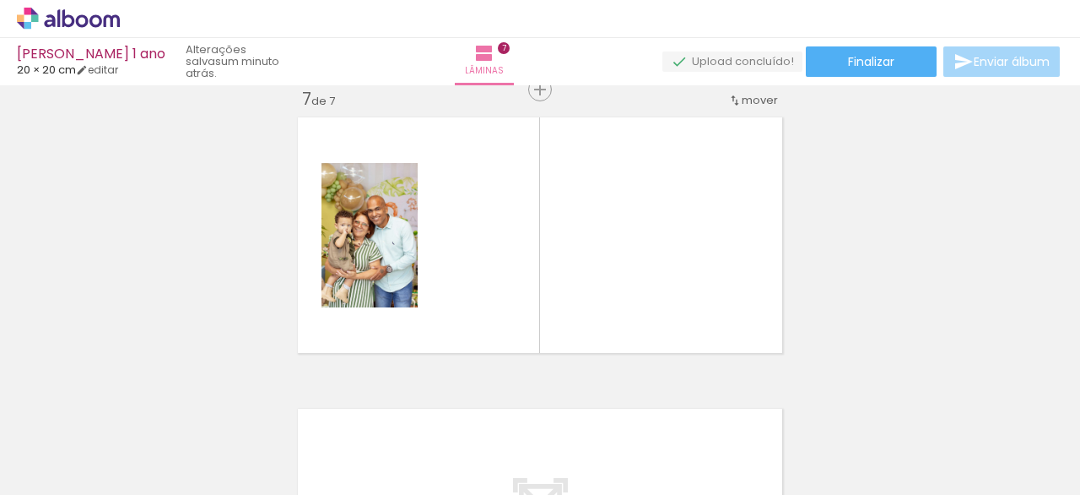
scroll to position [1769, 0]
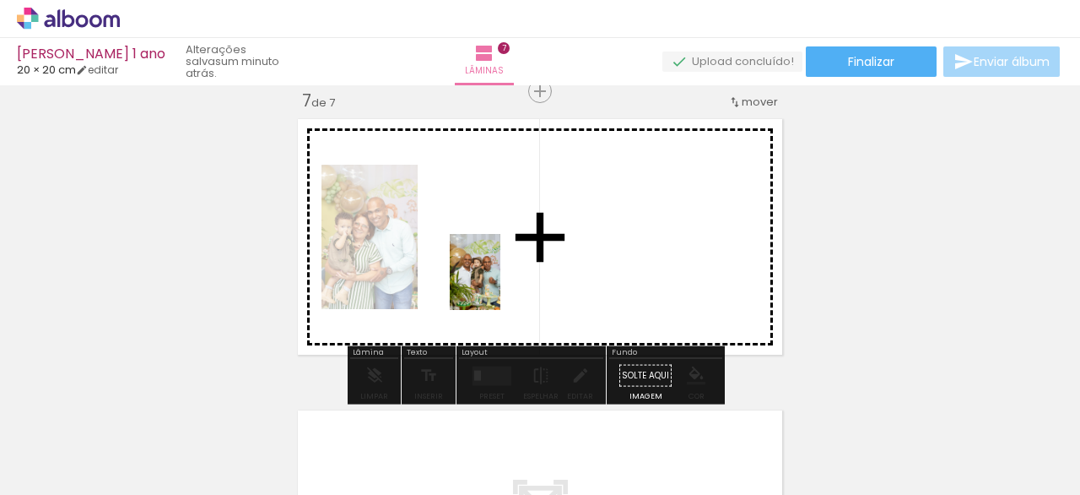
drag, startPoint x: 571, startPoint y: 447, endPoint x: 493, endPoint y: 271, distance: 193.1
click at [493, 271] on quentale-workspace at bounding box center [540, 247] width 1080 height 495
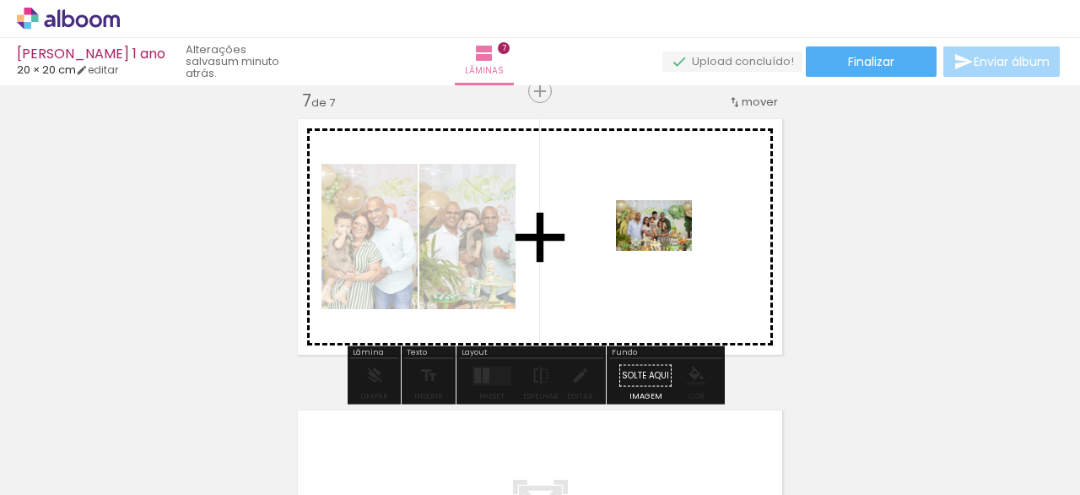
drag, startPoint x: 675, startPoint y: 419, endPoint x: 667, endPoint y: 251, distance: 169.0
click at [667, 251] on quentale-workspace at bounding box center [540, 247] width 1080 height 495
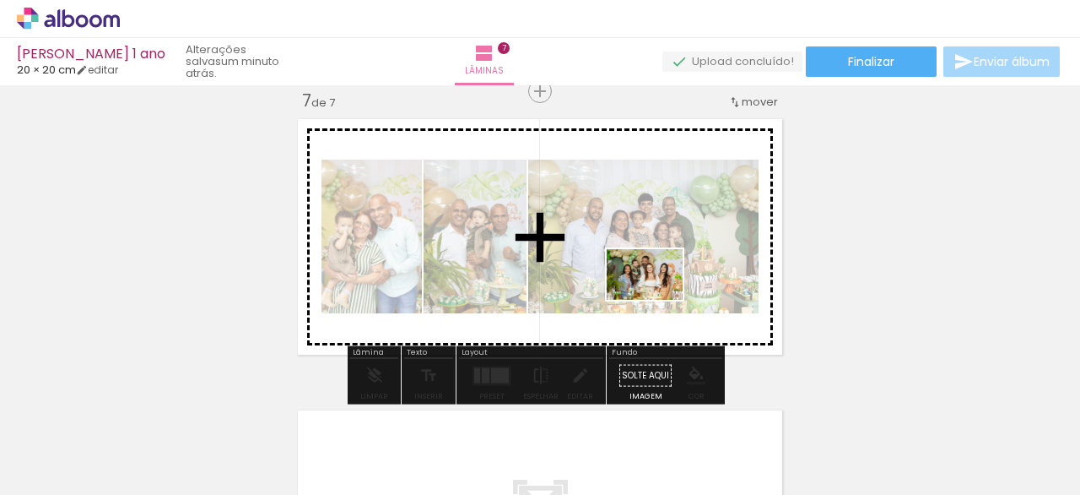
drag, startPoint x: 740, startPoint y: 436, endPoint x: 651, endPoint y: 295, distance: 167.7
click at [655, 291] on quentale-workspace at bounding box center [540, 247] width 1080 height 495
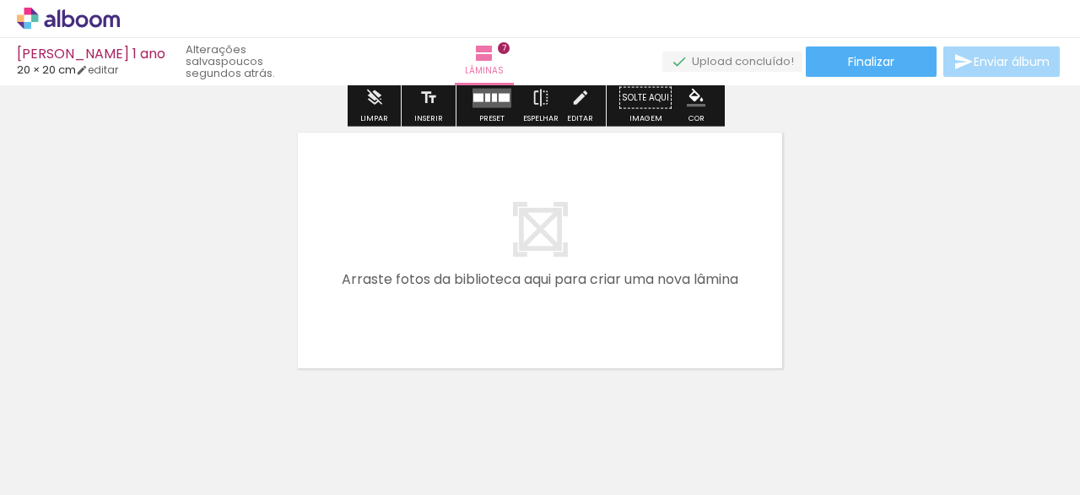
scroll to position [2091, 0]
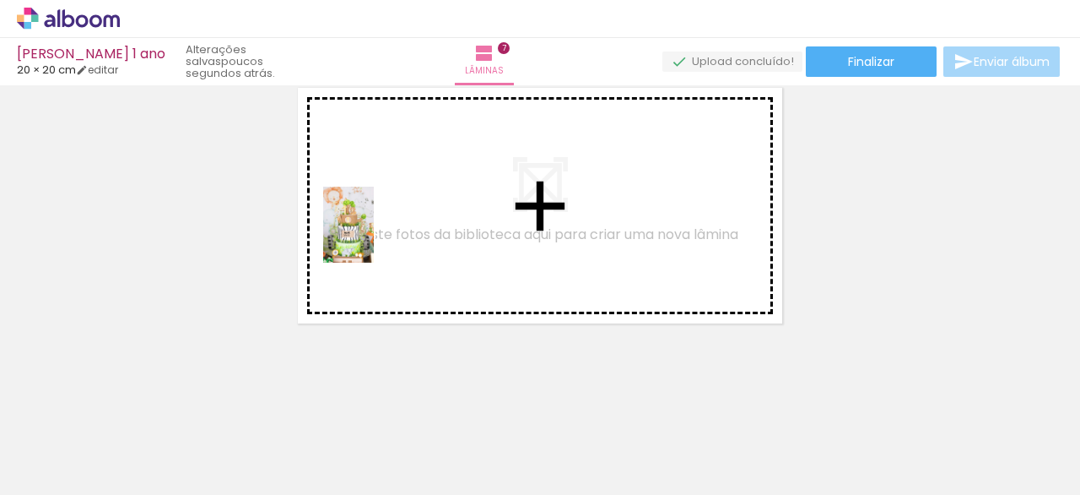
drag, startPoint x: 149, startPoint y: 455, endPoint x: 375, endPoint y: 261, distance: 297.4
click at [385, 233] on quentale-workspace at bounding box center [540, 247] width 1080 height 495
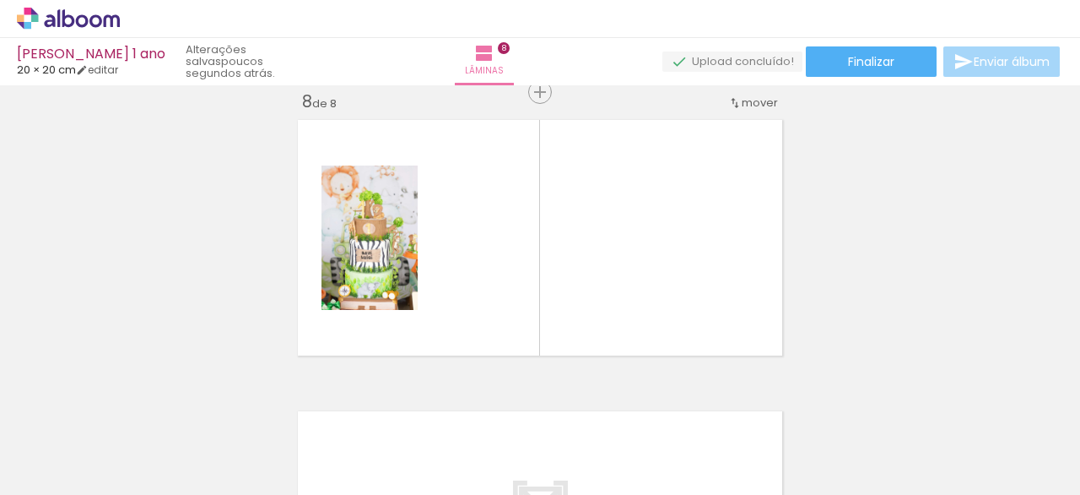
scroll to position [0, 1778]
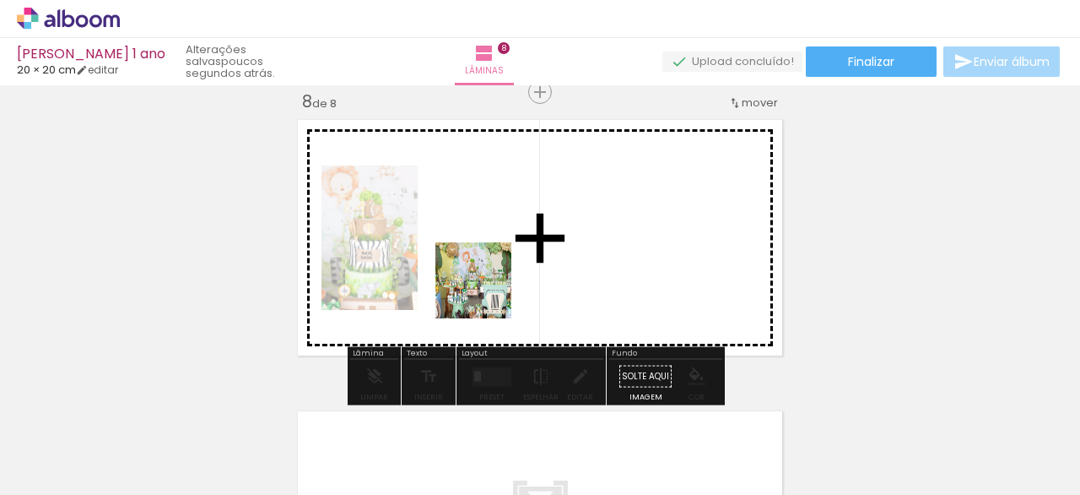
drag, startPoint x: 384, startPoint y: 455, endPoint x: 493, endPoint y: 284, distance: 202.3
click at [493, 284] on quentale-workspace at bounding box center [540, 247] width 1080 height 495
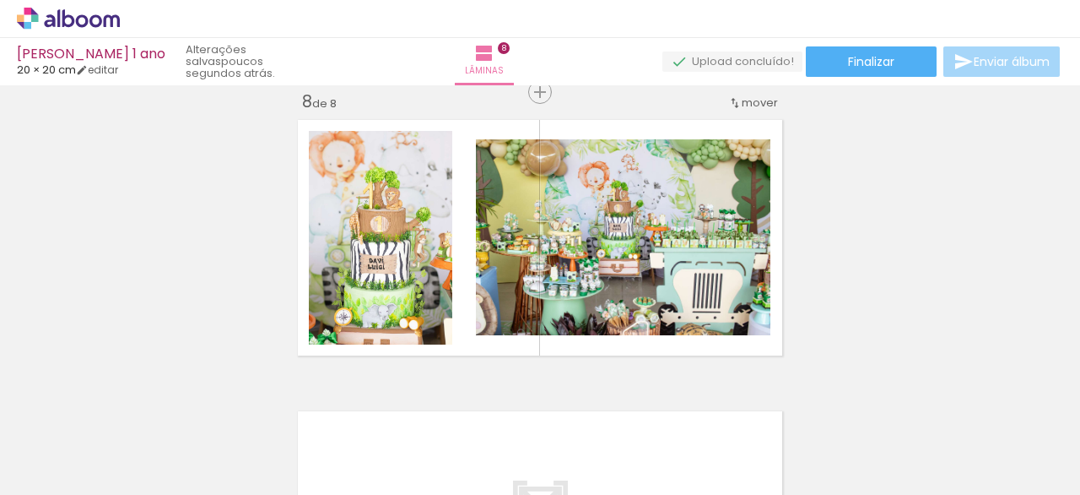
scroll to position [0, 2337]
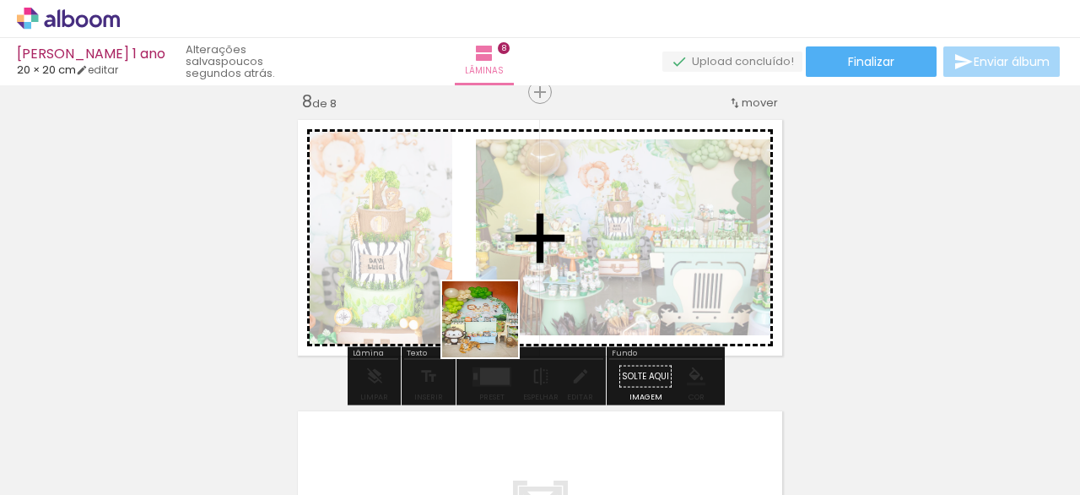
drag, startPoint x: 477, startPoint y: 449, endPoint x: 501, endPoint y: 295, distance: 155.5
click at [505, 298] on quentale-workspace at bounding box center [540, 247] width 1080 height 495
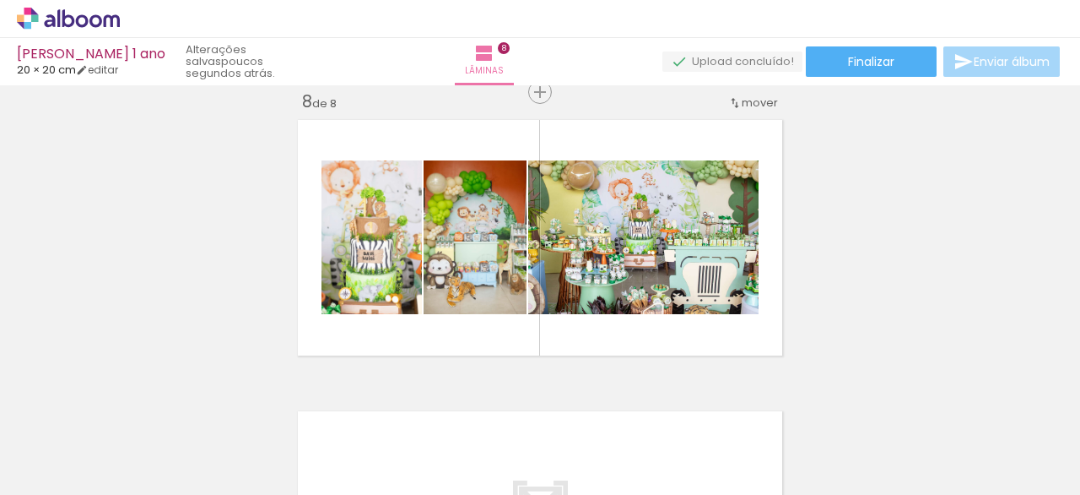
scroll to position [0, 2888]
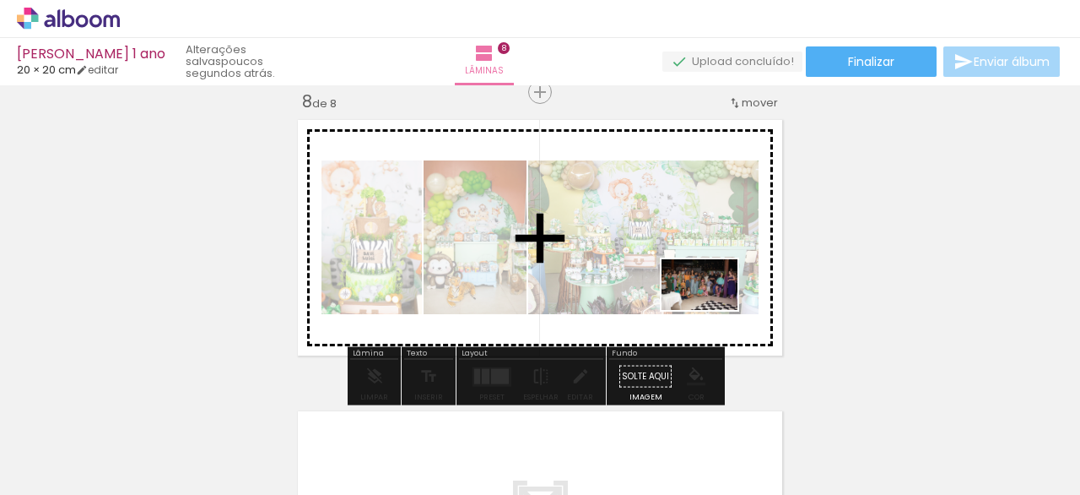
drag, startPoint x: 776, startPoint y: 451, endPoint x: 689, endPoint y: 273, distance: 198.5
click at [695, 275] on quentale-workspace at bounding box center [540, 247] width 1080 height 495
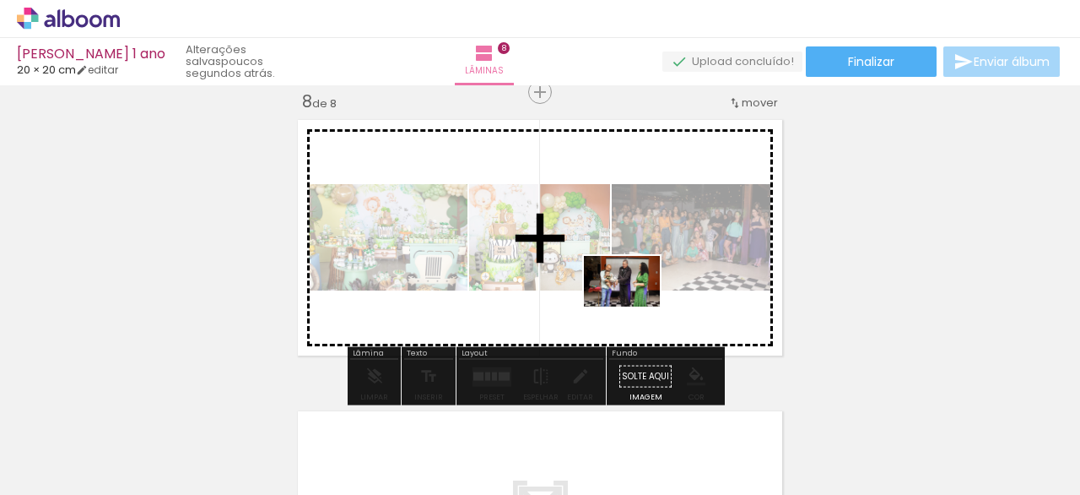
drag, startPoint x: 670, startPoint y: 451, endPoint x: 611, endPoint y: 433, distance: 61.7
click at [627, 306] on quentale-workspace at bounding box center [540, 247] width 1080 height 495
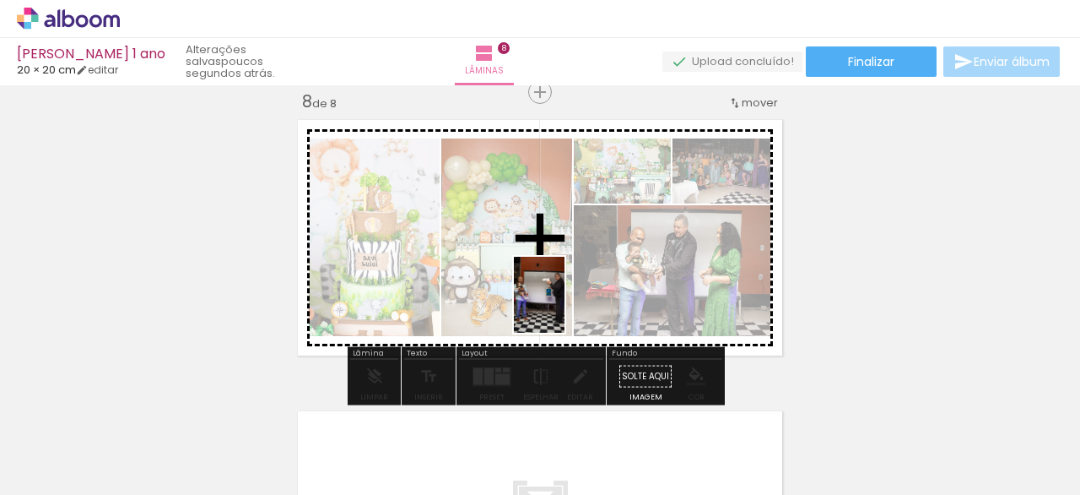
drag, startPoint x: 595, startPoint y: 464, endPoint x: 564, endPoint y: 276, distance: 190.8
click at [560, 280] on quentale-workspace at bounding box center [540, 247] width 1080 height 495
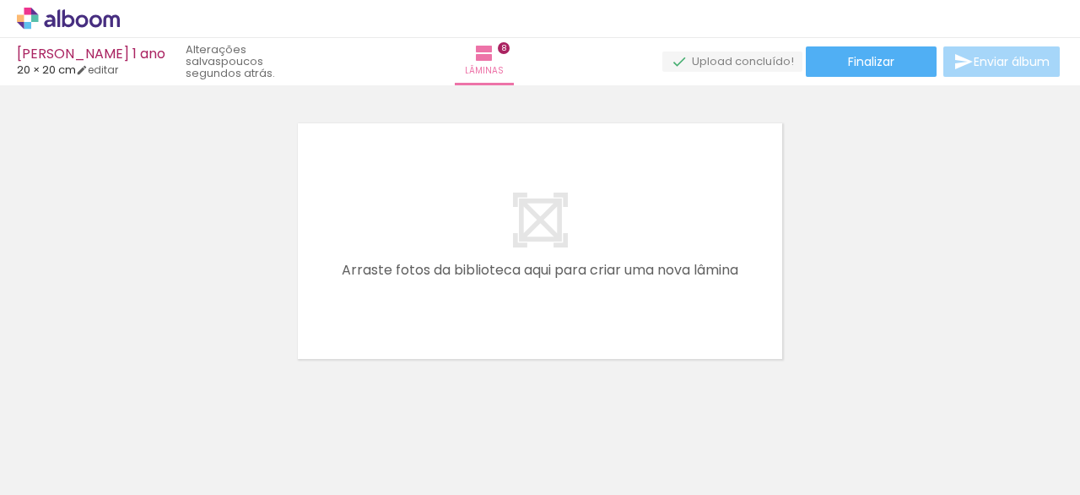
scroll to position [0, 2545]
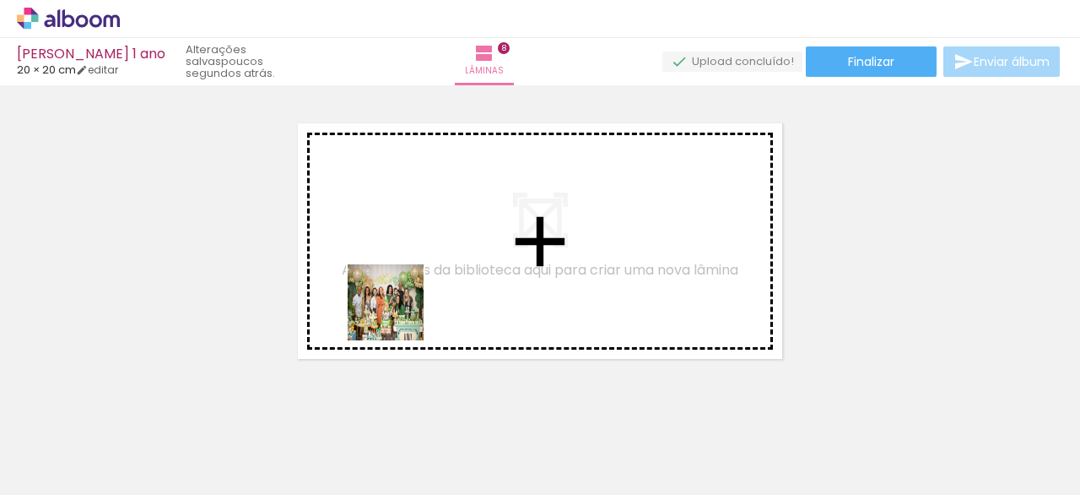
drag, startPoint x: 372, startPoint y: 446, endPoint x: 403, endPoint y: 293, distance: 155.9
click at [403, 293] on quentale-workspace at bounding box center [540, 247] width 1080 height 495
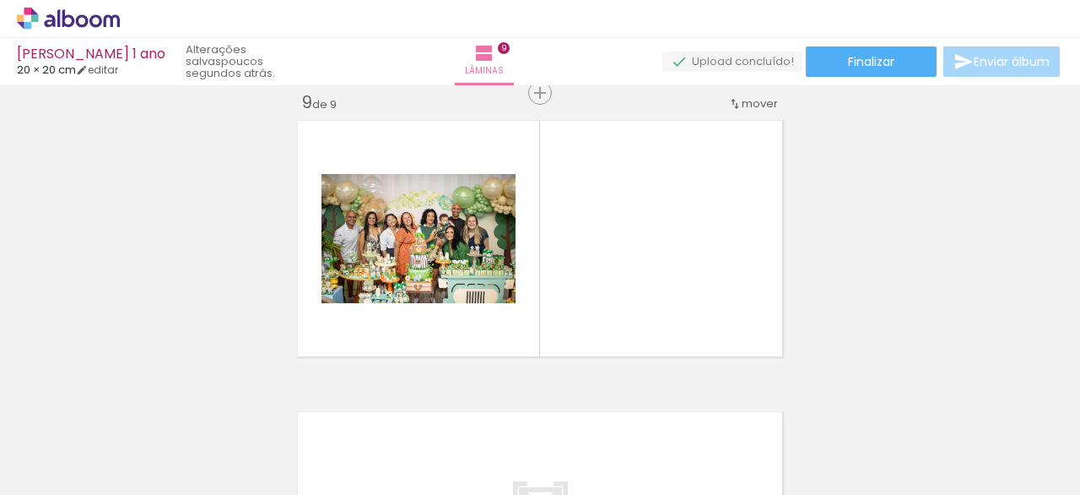
scroll to position [2351, 0]
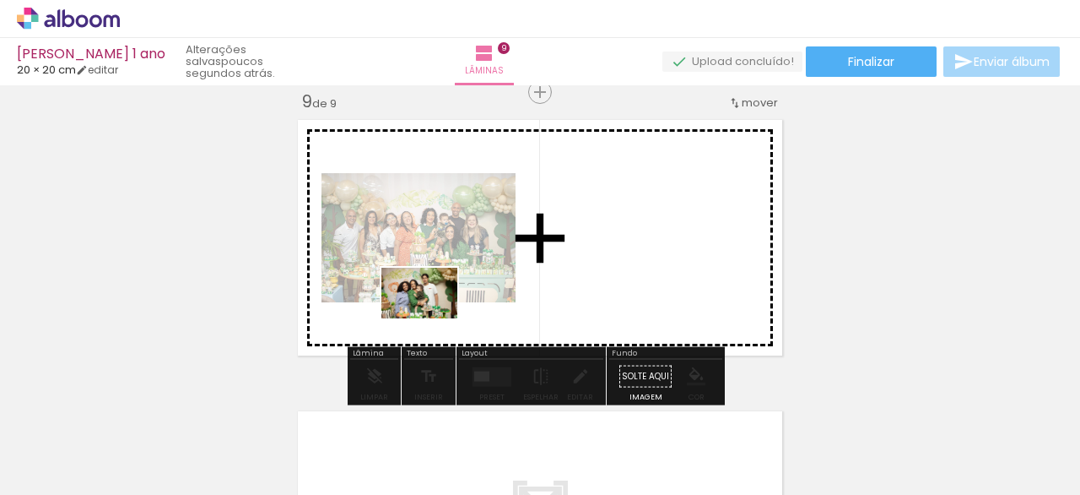
drag, startPoint x: 463, startPoint y: 447, endPoint x: 461, endPoint y: 360, distance: 87.0
click at [432, 319] on quentale-workspace at bounding box center [540, 247] width 1080 height 495
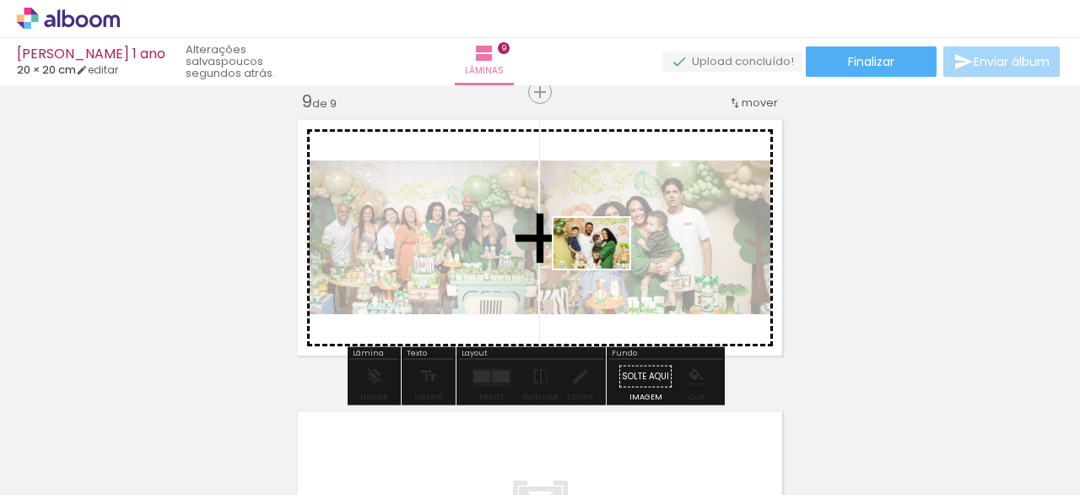
drag, startPoint x: 573, startPoint y: 418, endPoint x: 607, endPoint y: 267, distance: 154.8
click at [607, 267] on quentale-workspace at bounding box center [540, 247] width 1080 height 495
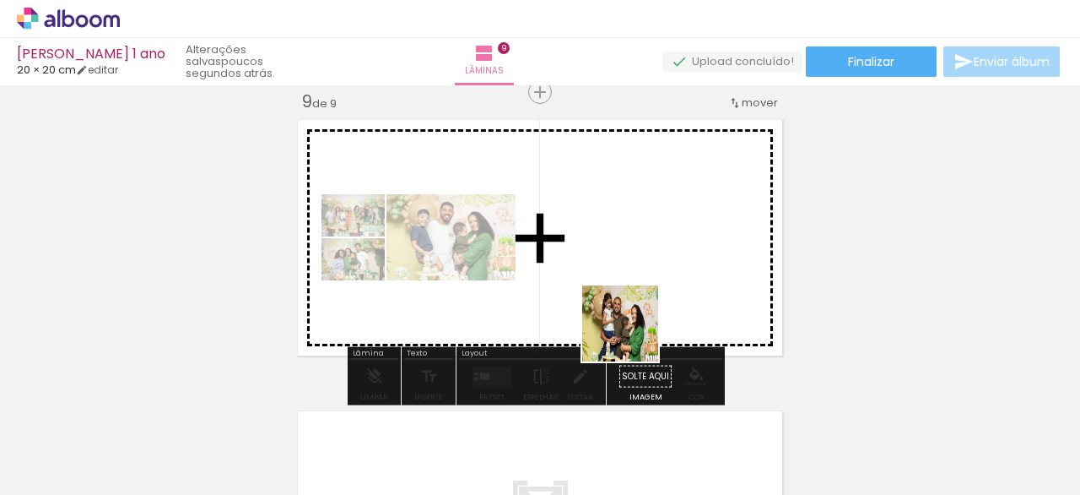
drag, startPoint x: 660, startPoint y: 442, endPoint x: 635, endPoint y: 272, distance: 172.4
click at [635, 274] on quentale-workspace at bounding box center [540, 247] width 1080 height 495
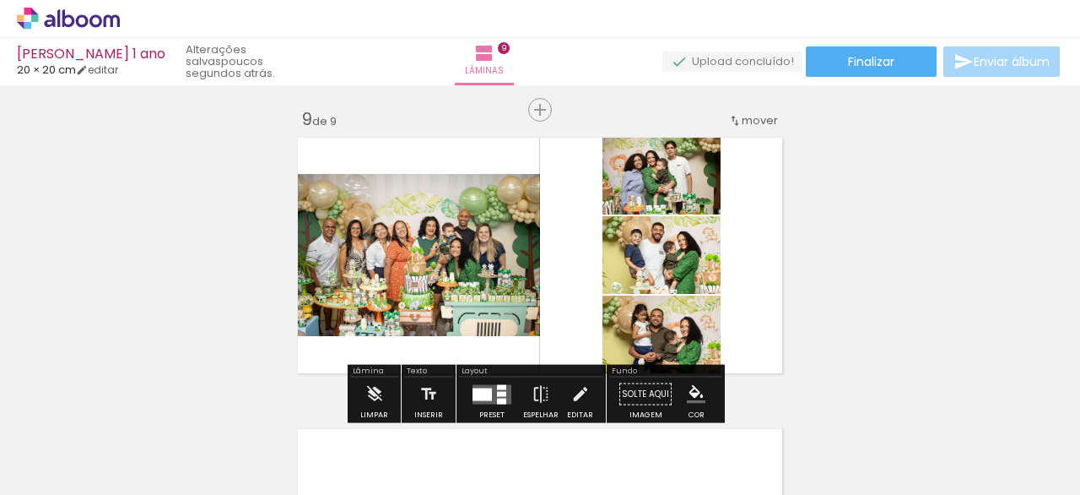
scroll to position [2417, 0]
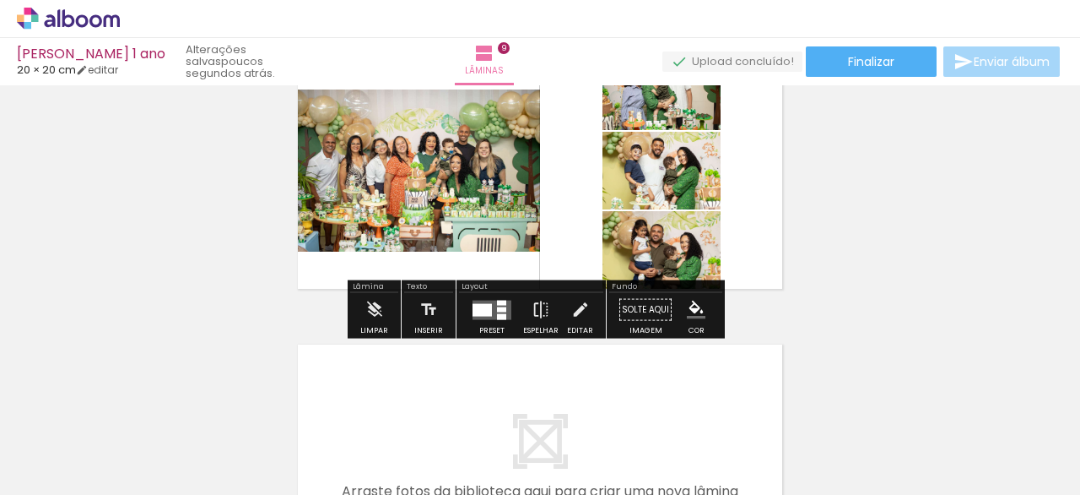
click at [495, 311] on quentale-layouter at bounding box center [492, 309] width 39 height 19
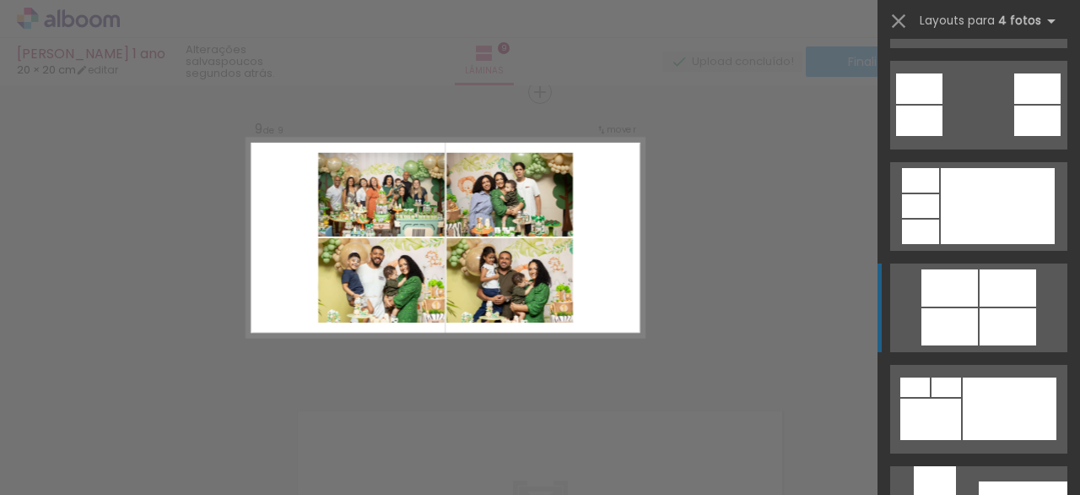
scroll to position [701, 0]
click at [1014, 135] on div at bounding box center [1037, 120] width 46 height 30
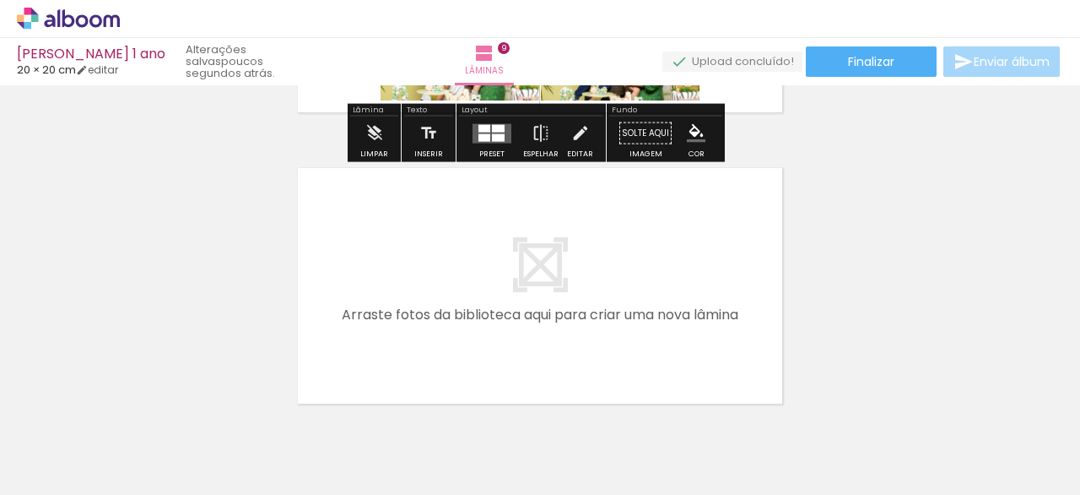
scroll to position [2596, 0]
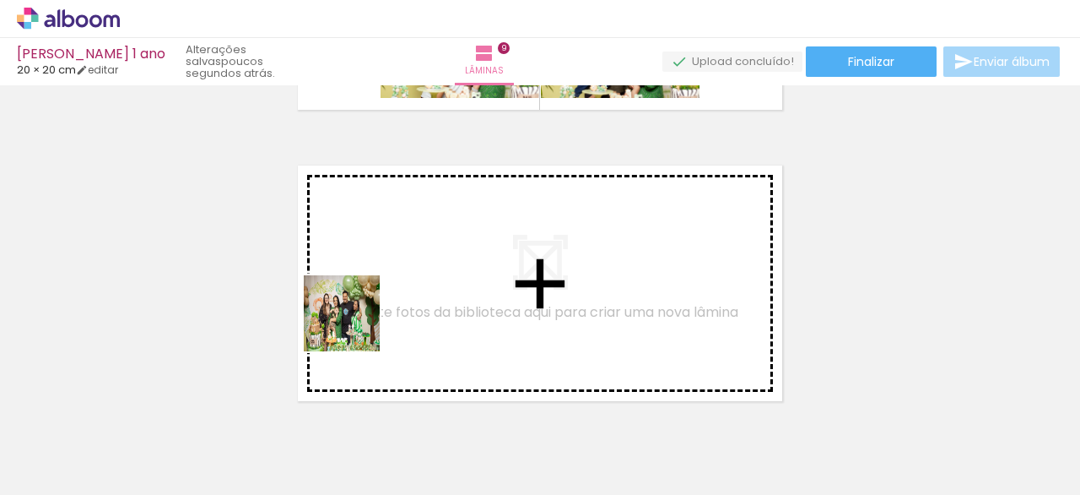
drag, startPoint x: 374, startPoint y: 441, endPoint x: 356, endPoint y: 315, distance: 127.8
click at [356, 315] on quentale-workspace at bounding box center [540, 247] width 1080 height 495
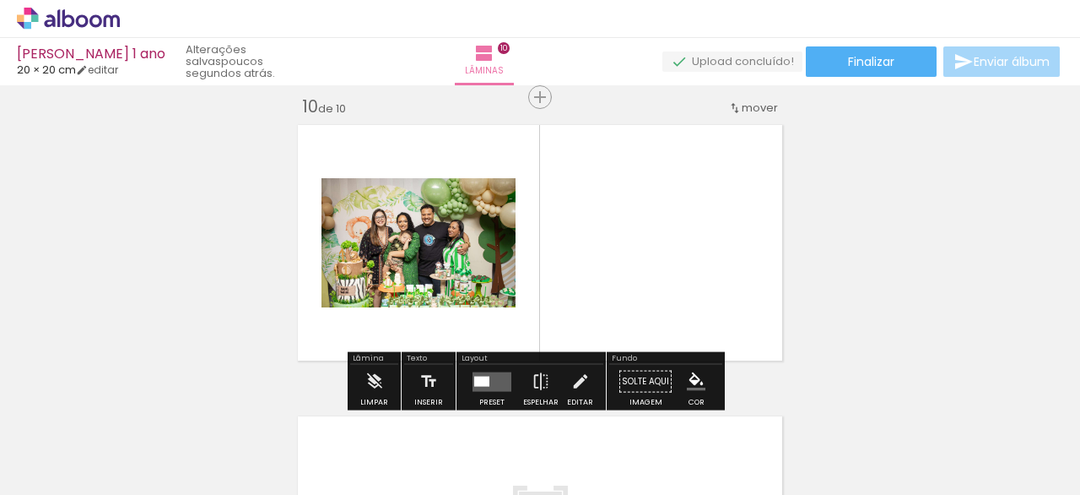
scroll to position [2642, 0]
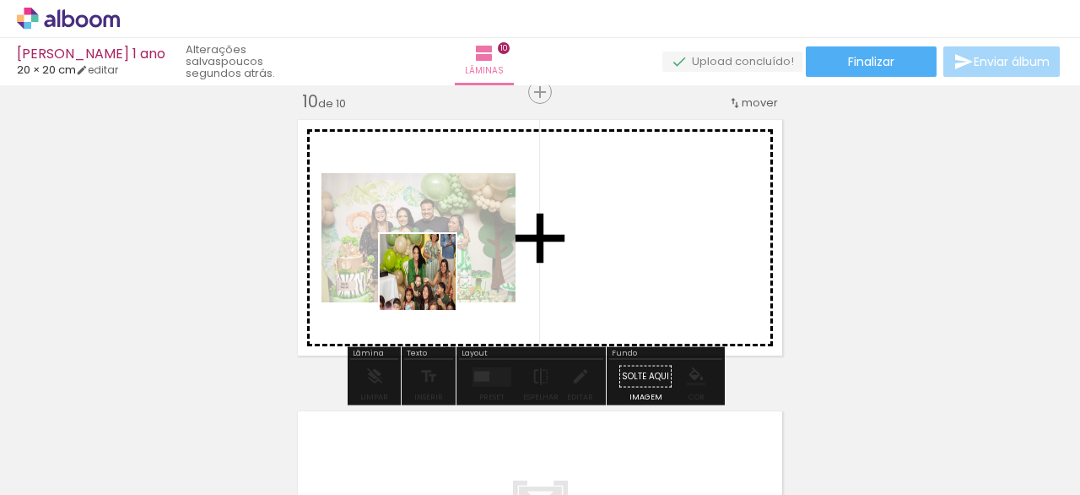
drag, startPoint x: 450, startPoint y: 449, endPoint x: 446, endPoint y: 295, distance: 153.6
click at [429, 276] on quentale-workspace at bounding box center [540, 247] width 1080 height 495
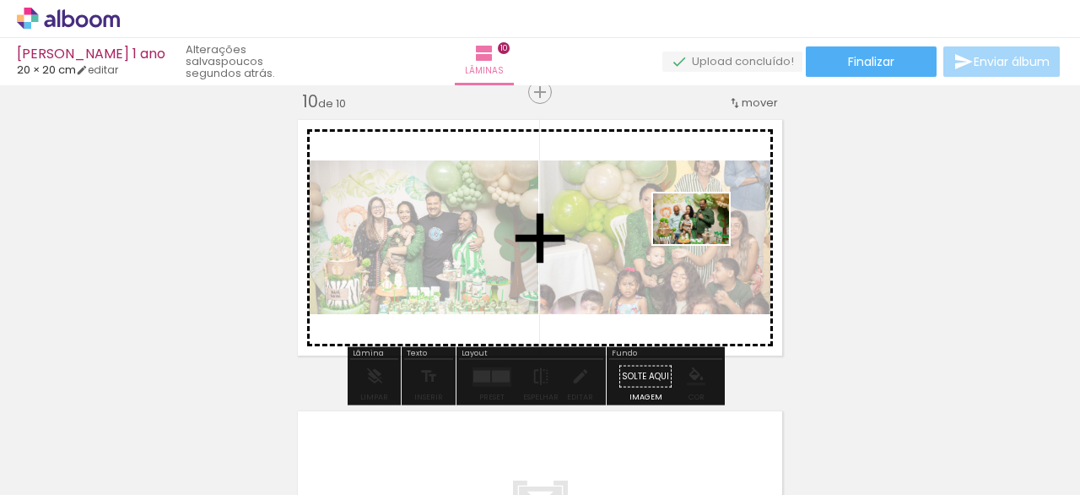
drag, startPoint x: 827, startPoint y: 413, endPoint x: 768, endPoint y: 309, distance: 119.4
click at [702, 245] on quentale-workspace at bounding box center [540, 247] width 1080 height 495
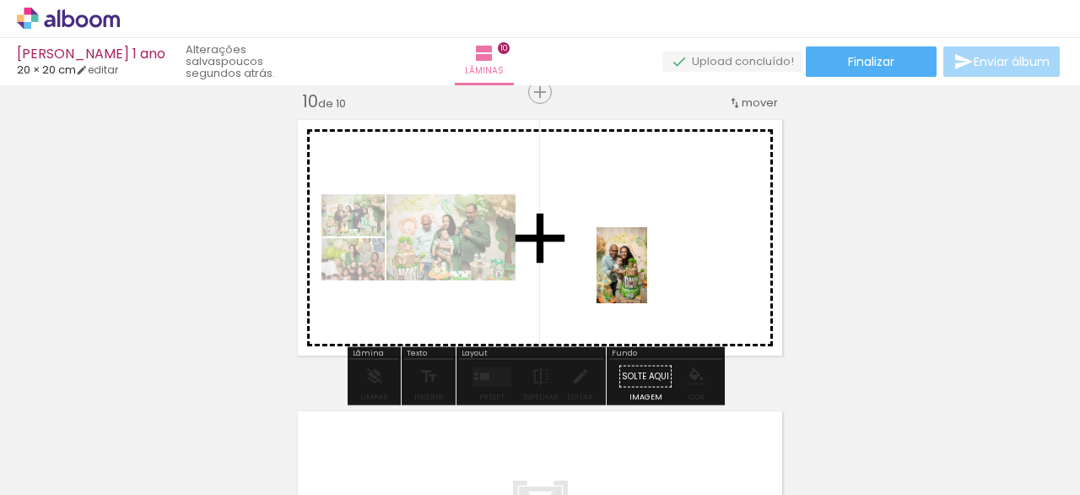
drag, startPoint x: 929, startPoint y: 456, endPoint x: 821, endPoint y: 365, distance: 141.3
click at [642, 278] on quentale-workspace at bounding box center [540, 247] width 1080 height 495
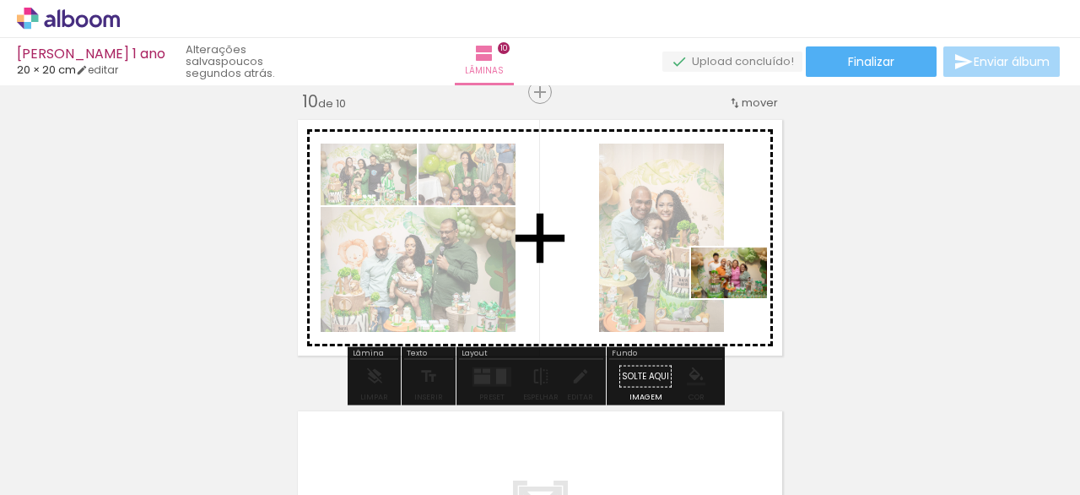
drag, startPoint x: 1031, startPoint y: 437, endPoint x: 679, endPoint y: 284, distance: 383.7
click at [688, 284] on quentale-workspace at bounding box center [540, 247] width 1080 height 495
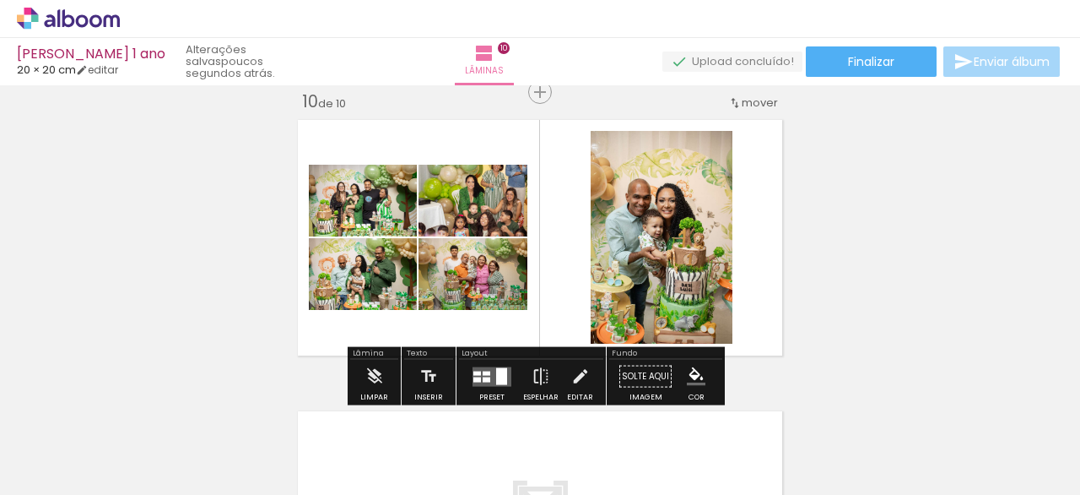
click at [485, 376] on div at bounding box center [487, 378] width 8 height 5
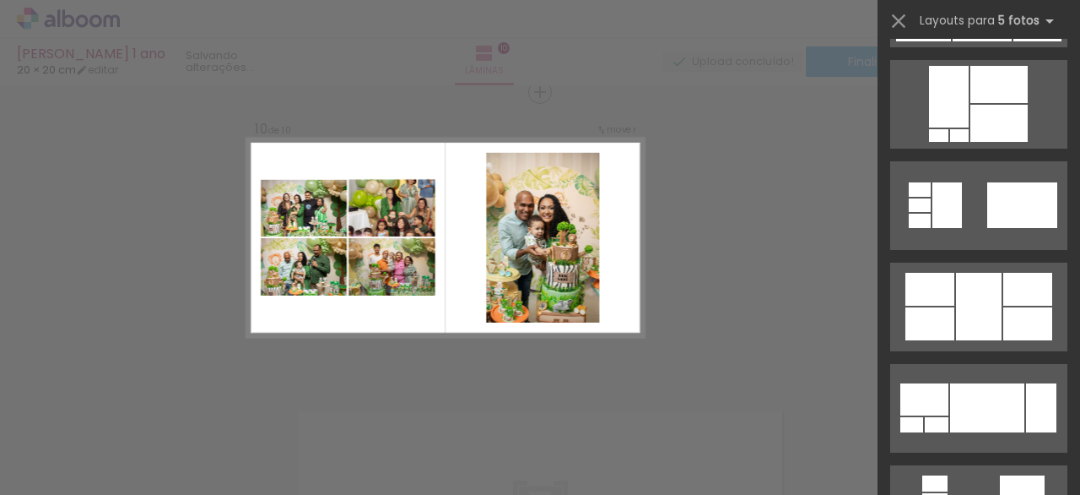
scroll to position [0, 0]
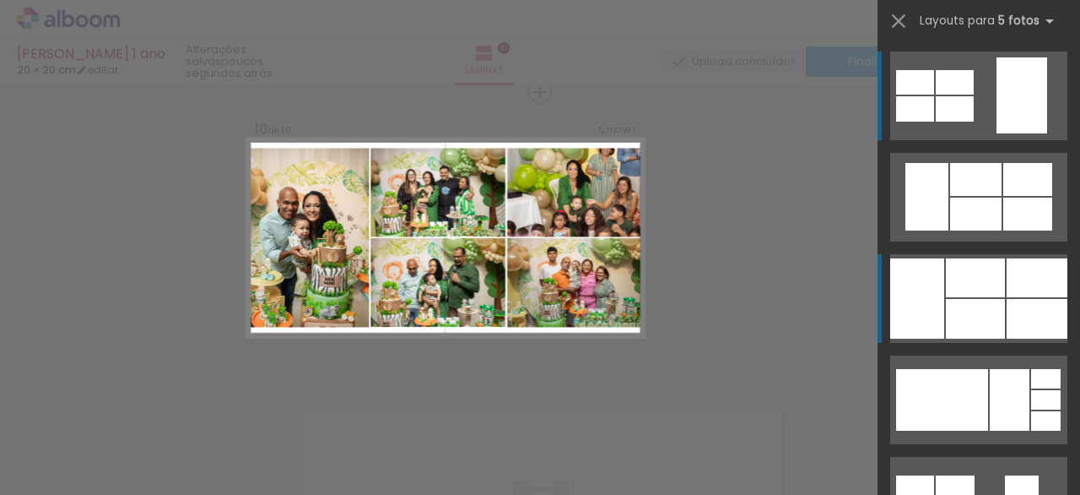
click at [971, 230] on div at bounding box center [975, 213] width 51 height 33
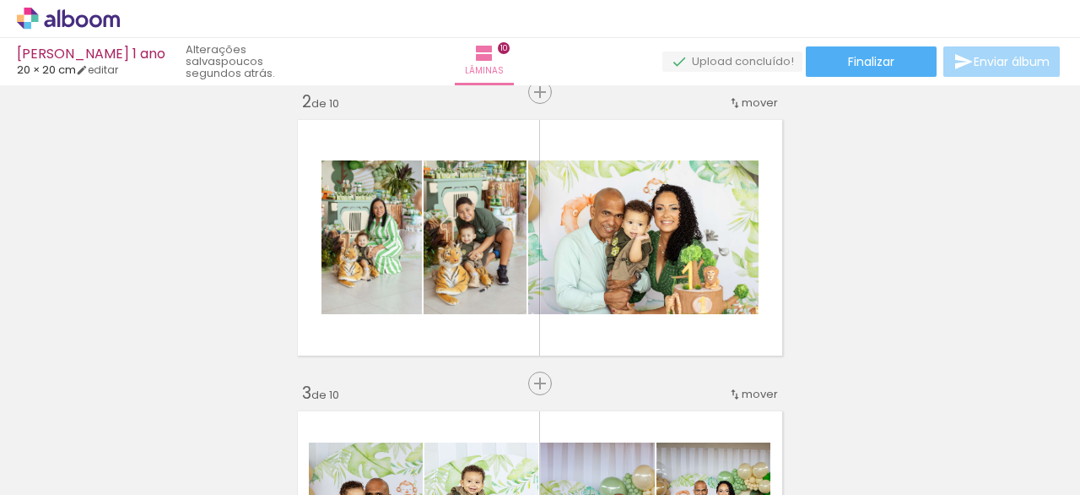
scroll to position [314, 0]
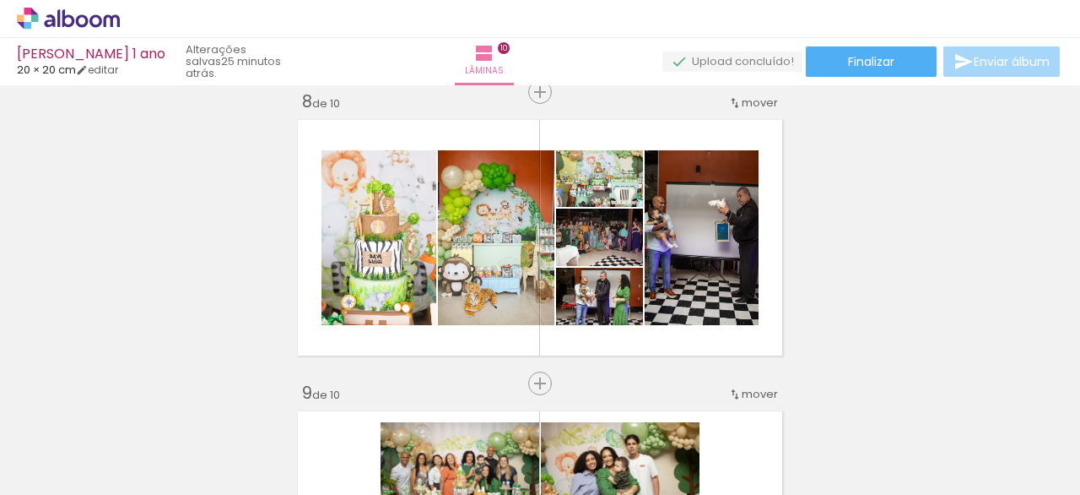
scroll to position [2011, 0]
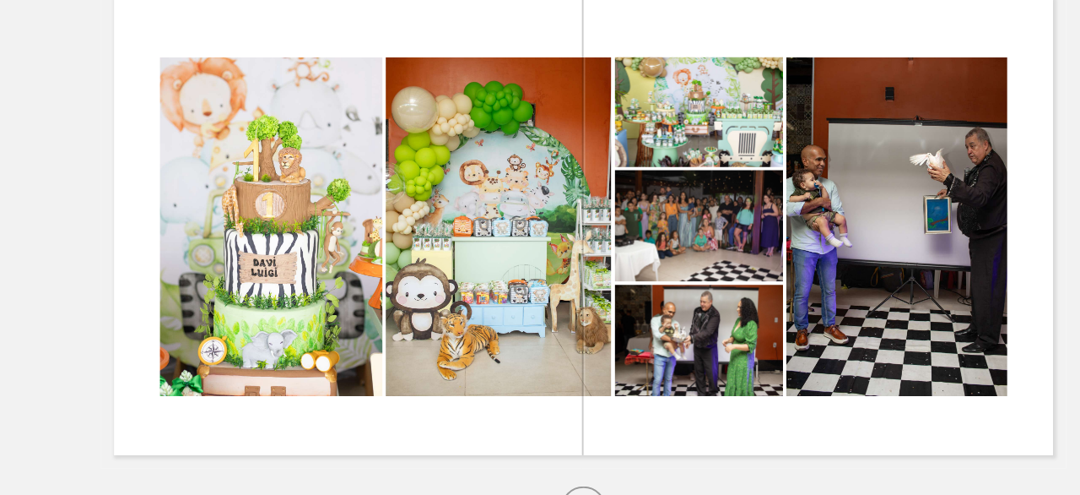
scroll to position [0, 2938]
